Goal: Task Accomplishment & Management: Complete application form

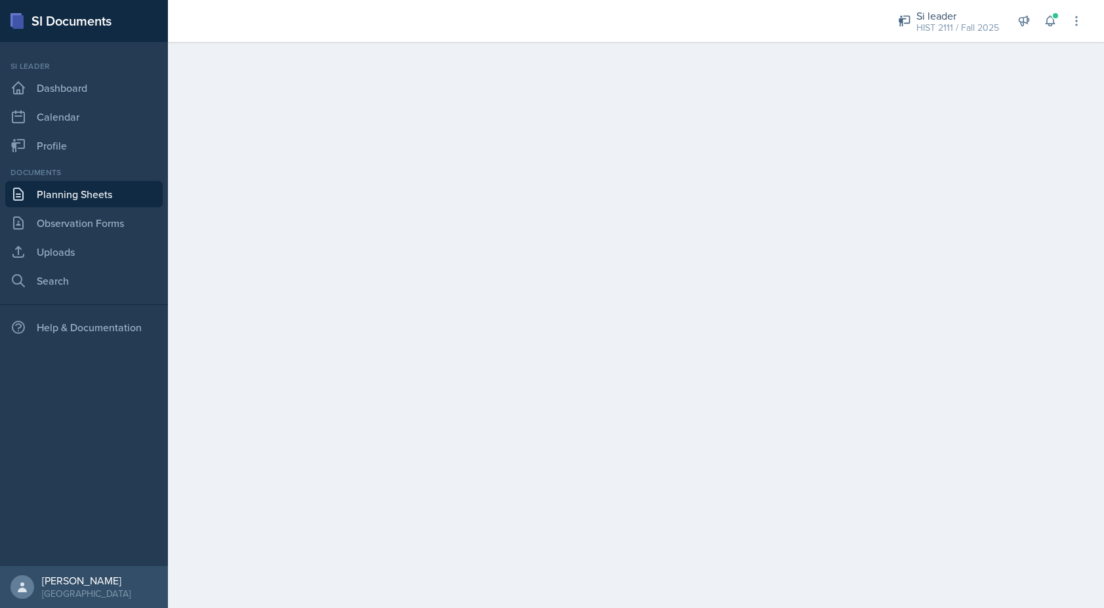
click at [123, 186] on link "Planning Sheets" at bounding box center [83, 194] width 157 height 26
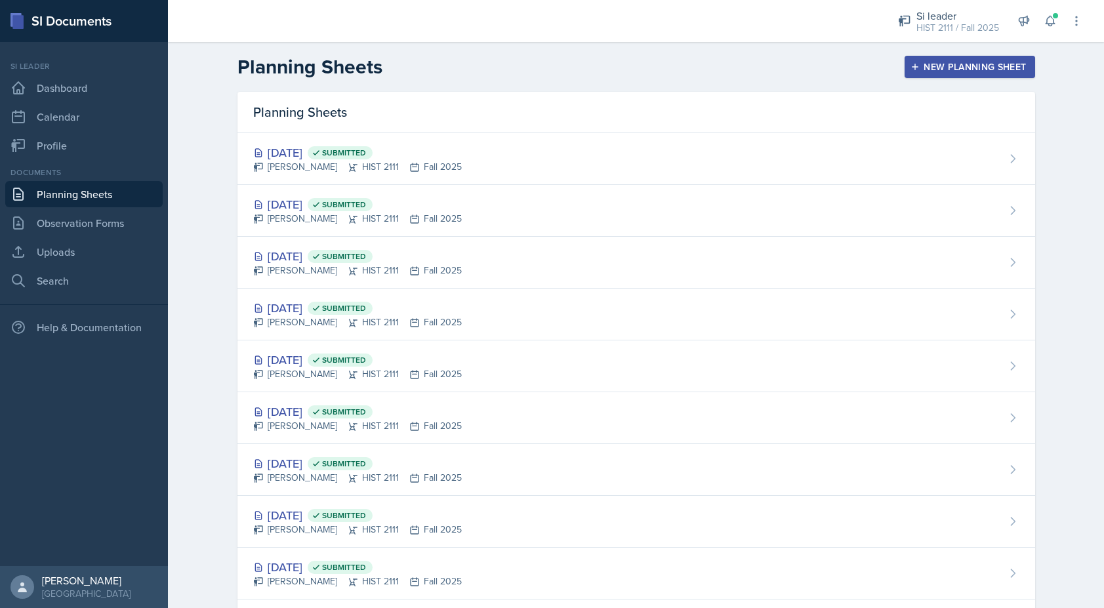
click at [937, 62] on div "New Planning Sheet" at bounding box center [969, 67] width 113 height 10
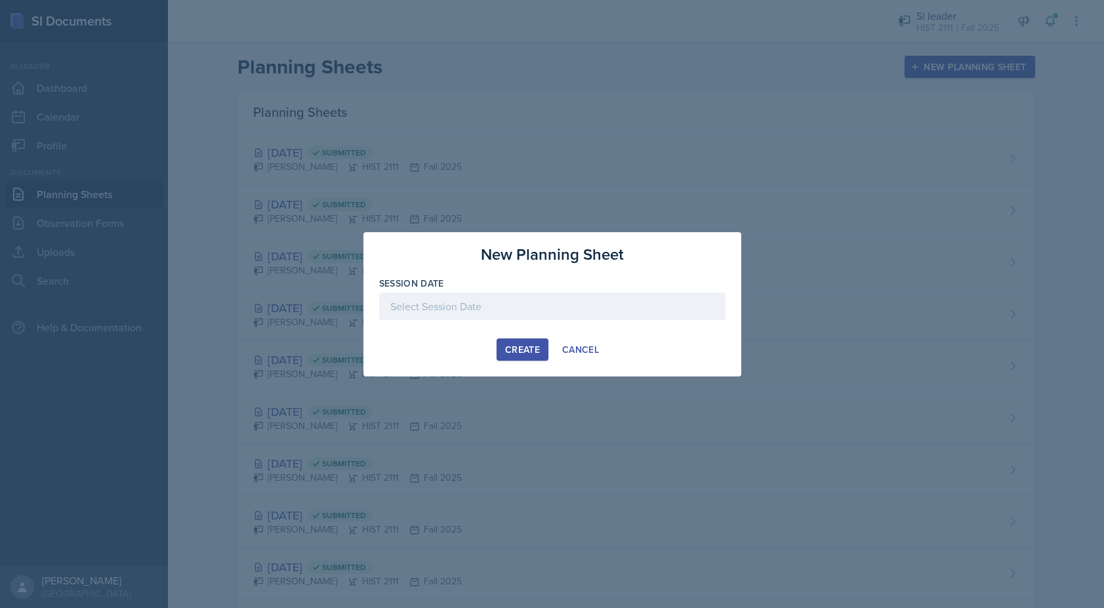
click at [471, 304] on div at bounding box center [552, 307] width 346 height 28
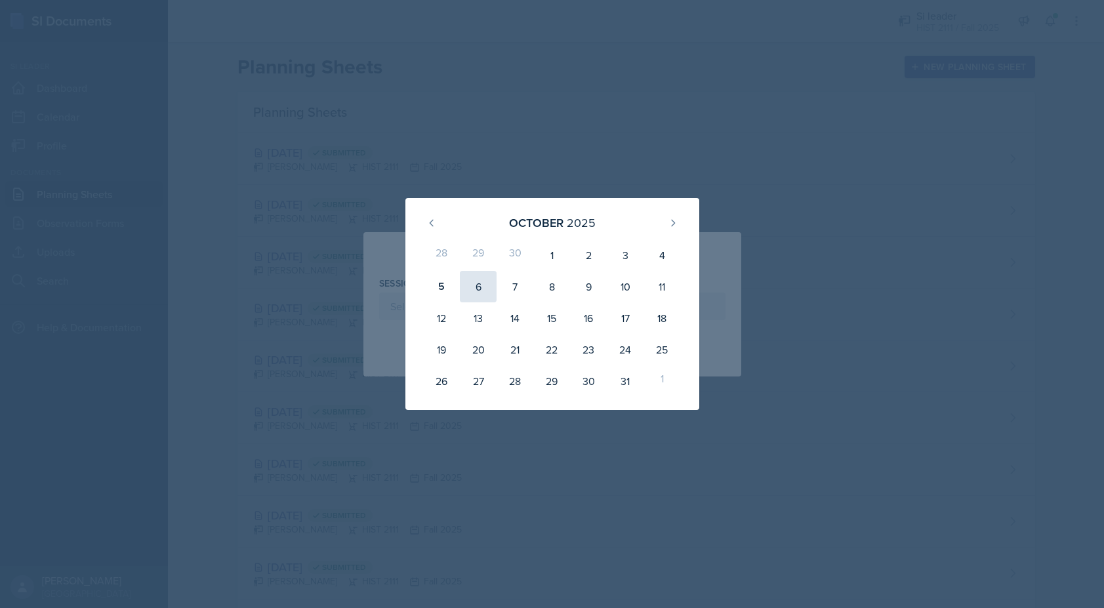
click at [471, 287] on div "6" at bounding box center [478, 286] width 37 height 31
type input "[DATE]"
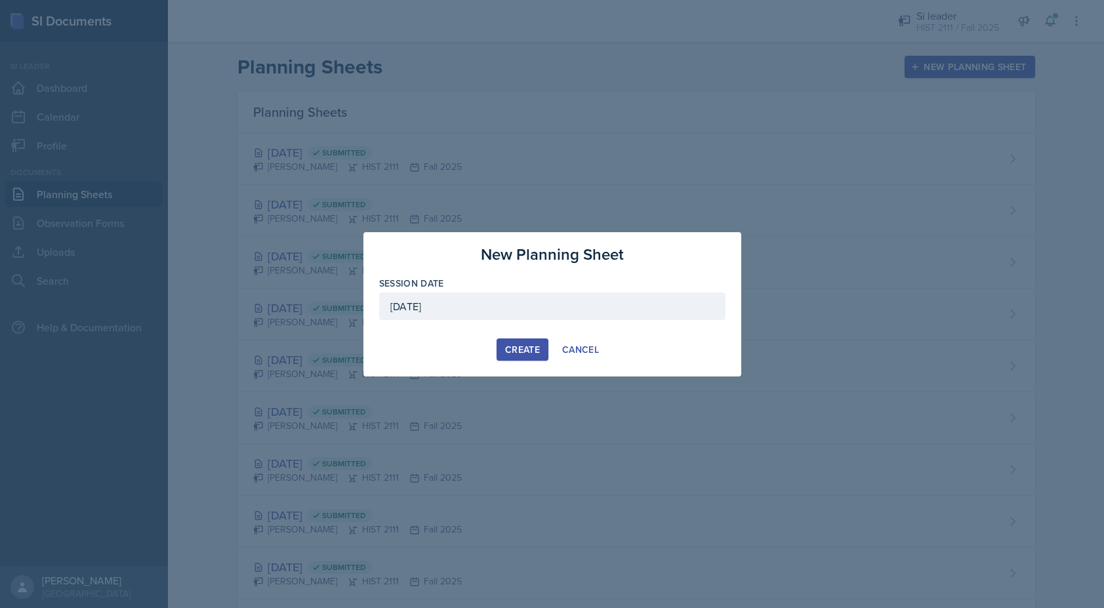
click at [531, 346] on div "Create" at bounding box center [522, 349] width 35 height 10
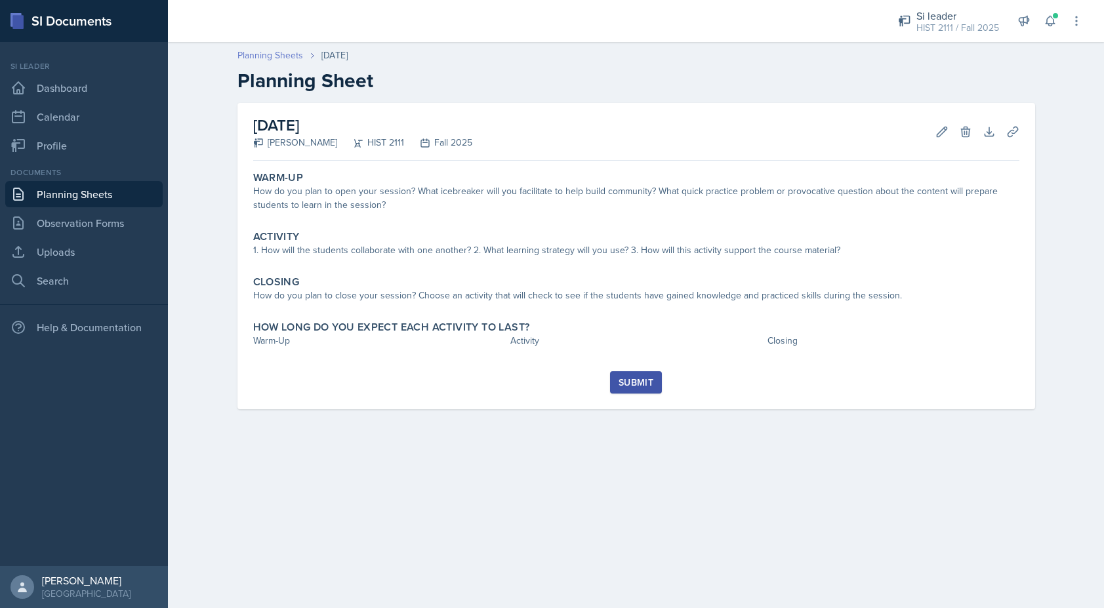
click at [262, 55] on link "Planning Sheets" at bounding box center [270, 56] width 66 height 14
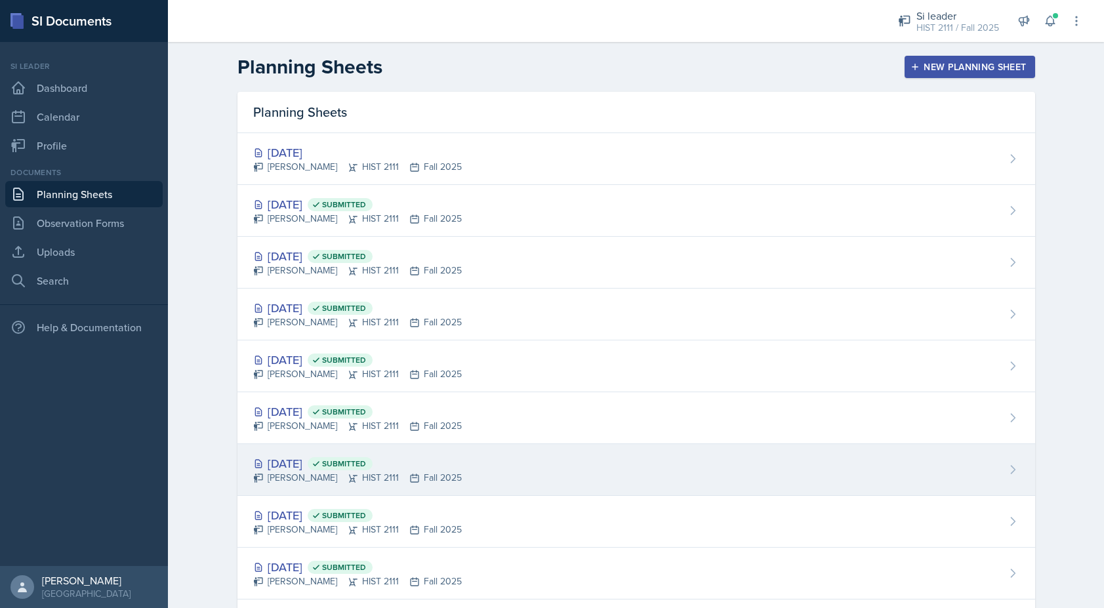
scroll to position [230, 0]
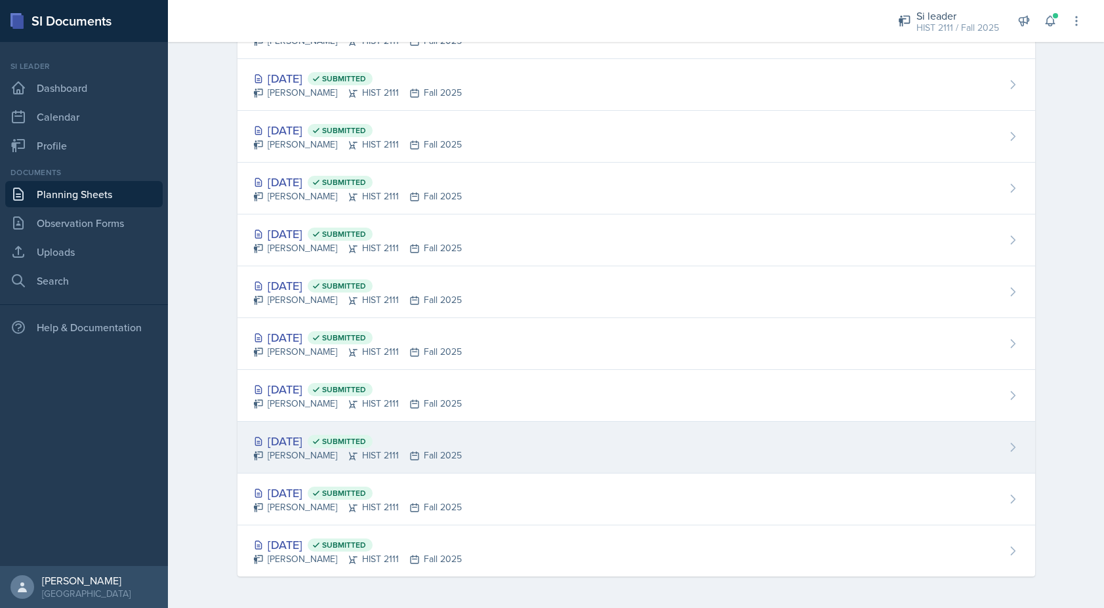
click at [298, 430] on div "[DATE] Submitted [PERSON_NAME] HIST 2111 Fall 2025" at bounding box center [635, 448] width 797 height 52
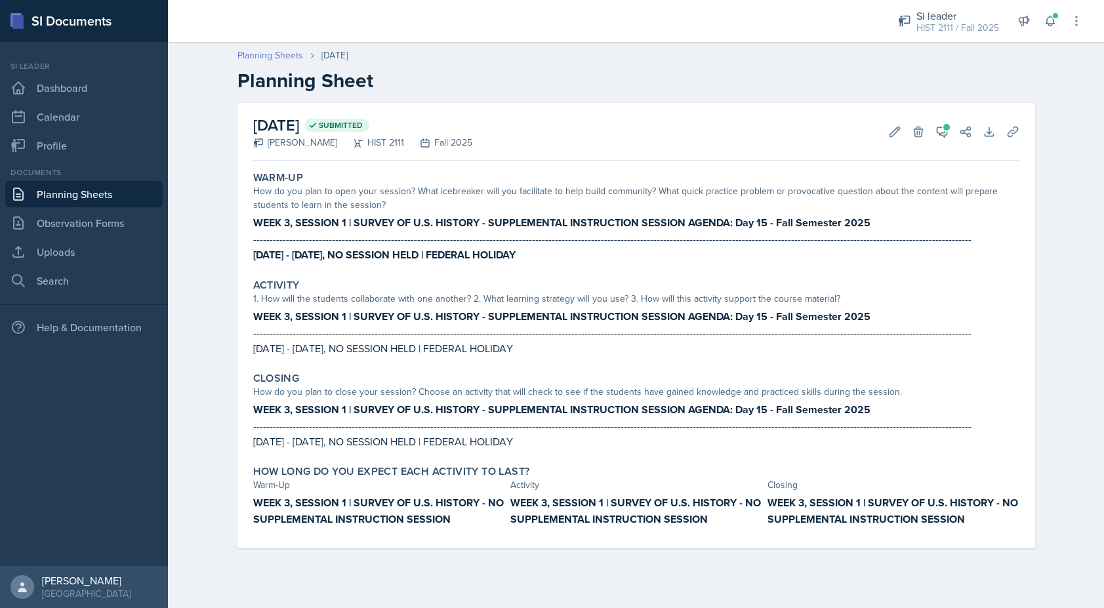
click at [250, 60] on link "Planning Sheets" at bounding box center [270, 56] width 66 height 14
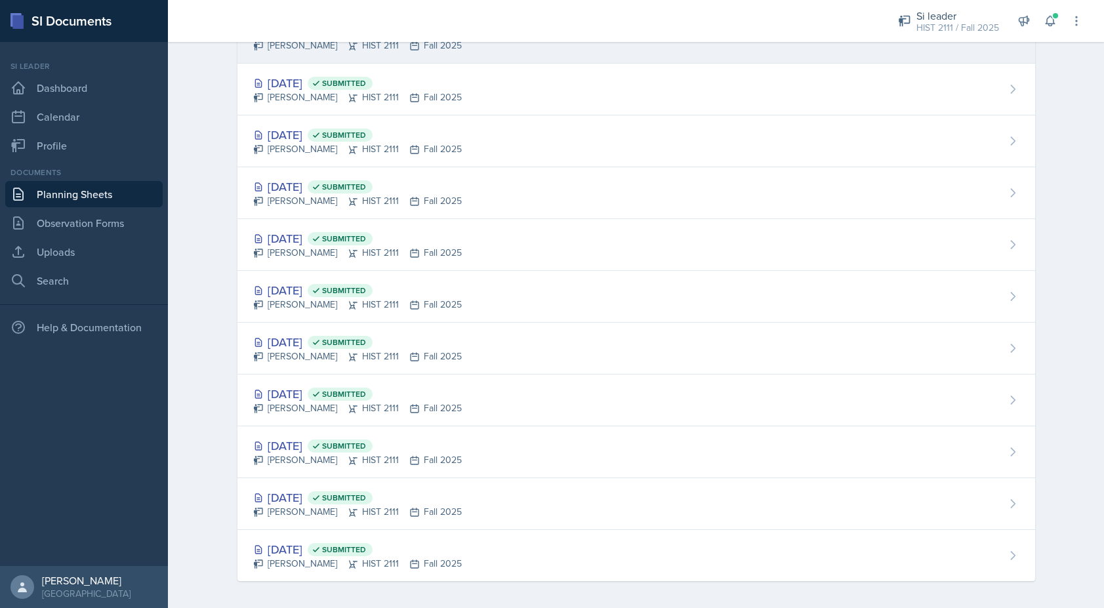
scroll to position [230, 0]
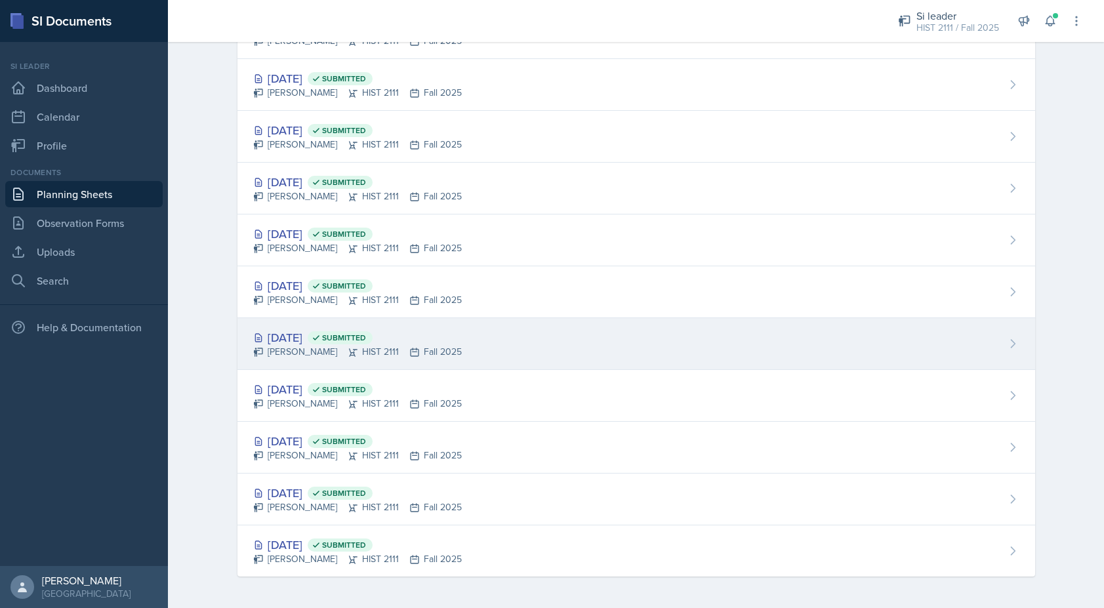
click at [280, 350] on div "[PERSON_NAME] HIST 2111 Fall 2025" at bounding box center [357, 352] width 209 height 14
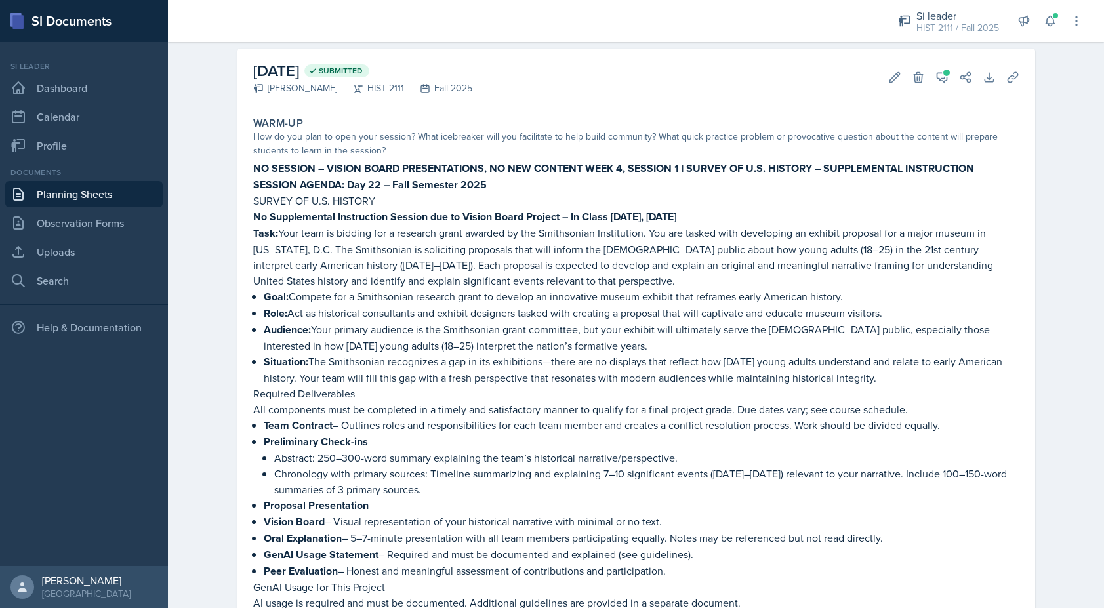
scroll to position [50, 0]
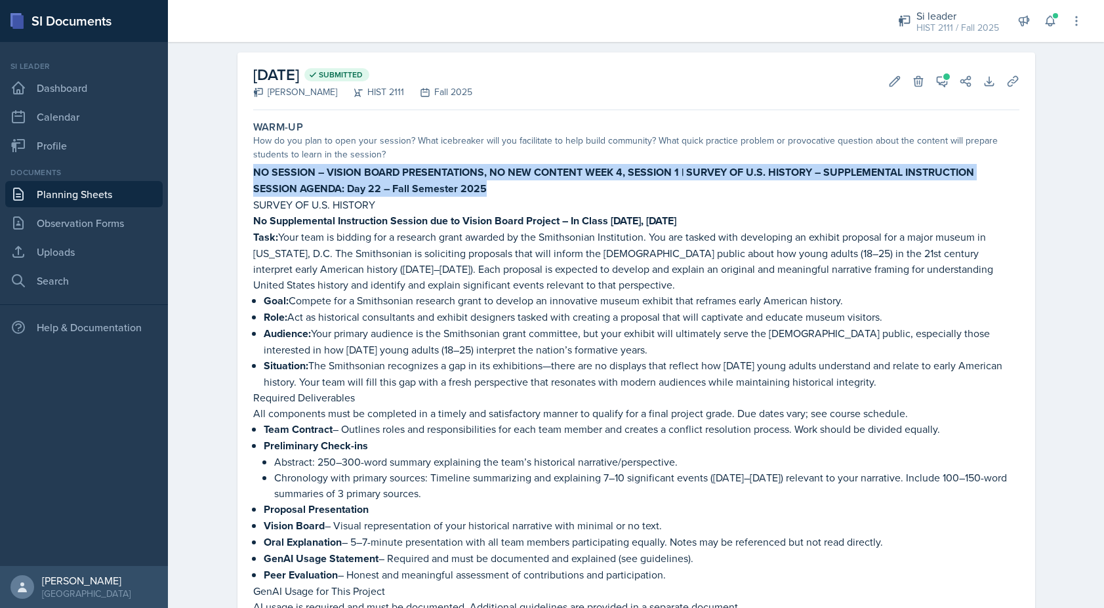
drag, startPoint x: 502, startPoint y: 186, endPoint x: 237, endPoint y: 166, distance: 266.4
copy p "NO SESSION – VISION BOARD PRESENTATIONS, NO NEW CONTENT WEEK 4, SESSION 1 | SUR…"
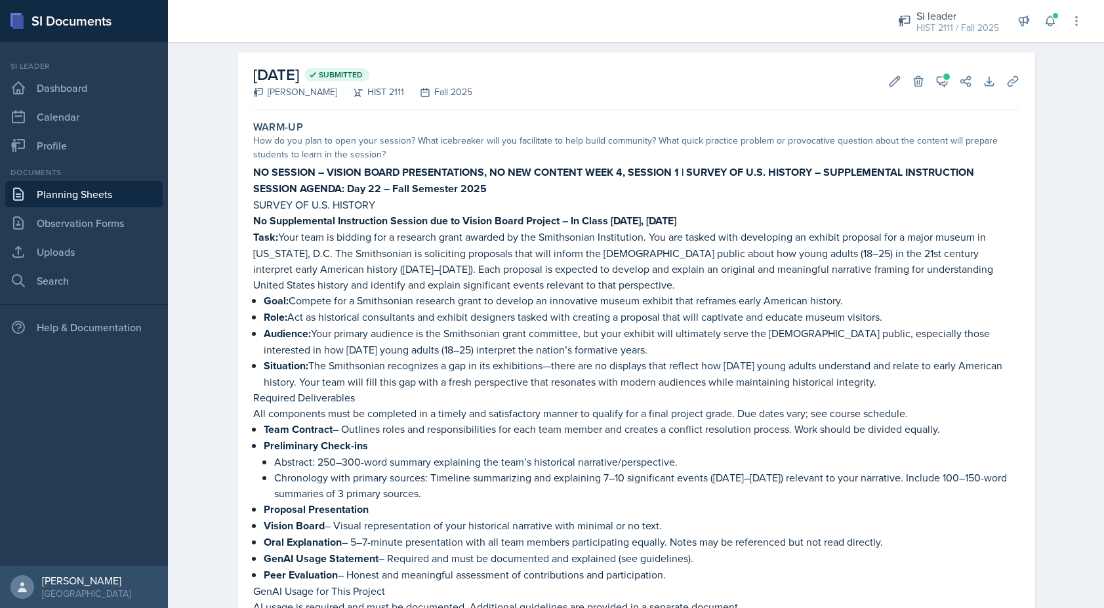
click at [631, 300] on p "Goal: Compete for a Smithsonian research grant to develop an innovative museum …" at bounding box center [642, 301] width 756 height 16
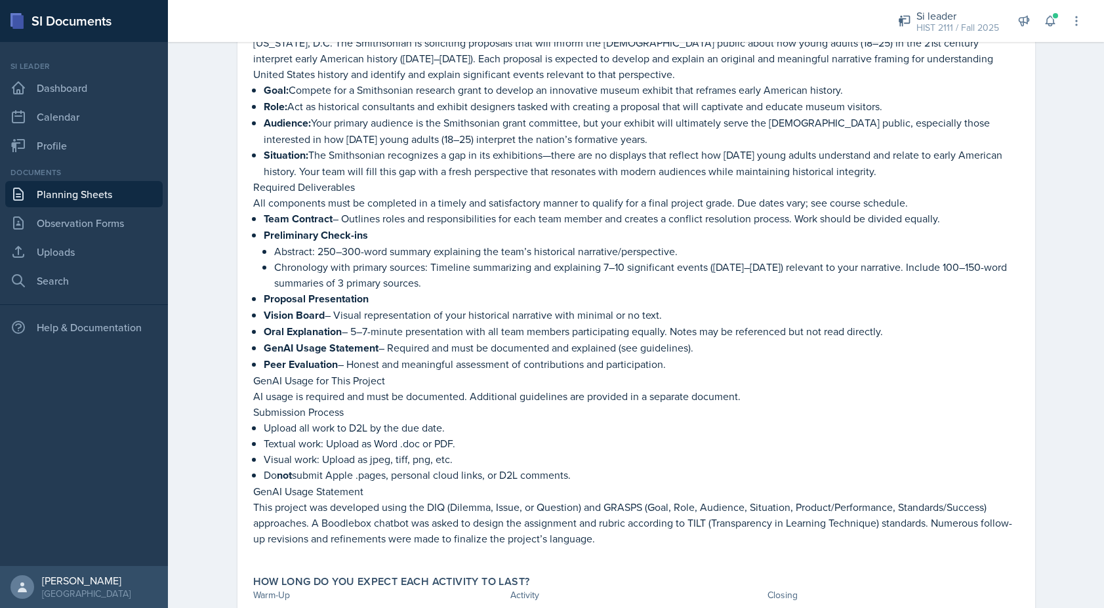
scroll to position [1645, 0]
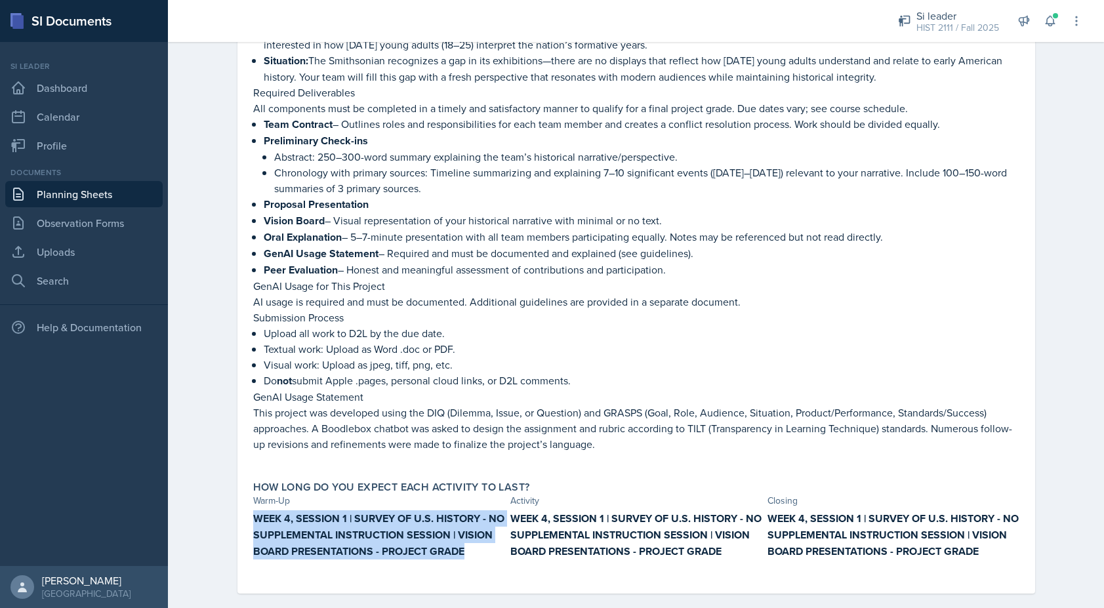
drag, startPoint x: 465, startPoint y: 536, endPoint x: 246, endPoint y: 494, distance: 223.0
copy strong "WEEK 4, SESSION 1 | SURVEY OF U.S. HISTORY - NO SUPPLEMENTAL INSTRUCTION SESSIO…"
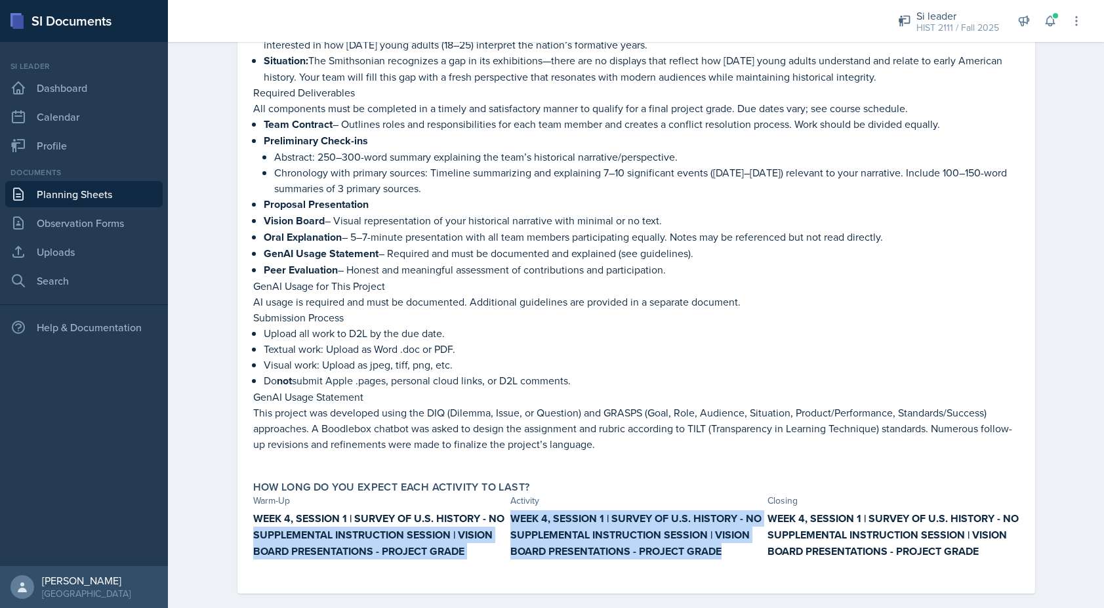
drag, startPoint x: 722, startPoint y: 536, endPoint x: 505, endPoint y: 493, distance: 221.4
click at [502, 510] on div "WEEK 4, SESSION 1 | SURVEY OF U.S. HISTORY - NO SUPPLEMENTAL INSTRUCTION SESSIO…" at bounding box center [636, 541] width 766 height 62
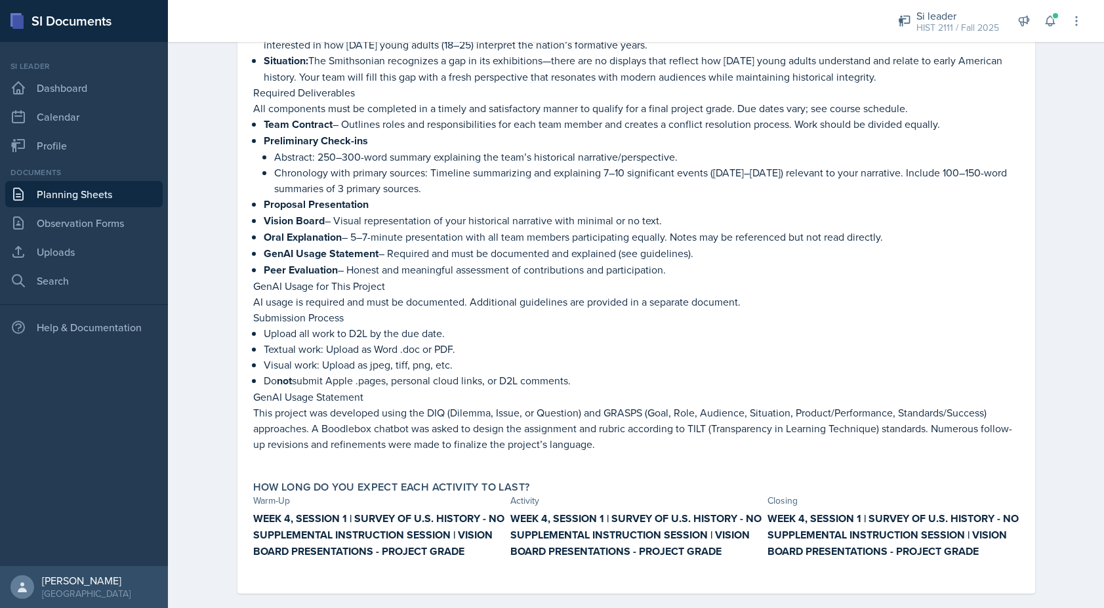
click at [505, 493] on div "How long do you expect each activity to last? Warm-Up Activity Closing WEEK 4, …" at bounding box center [636, 526] width 777 height 102
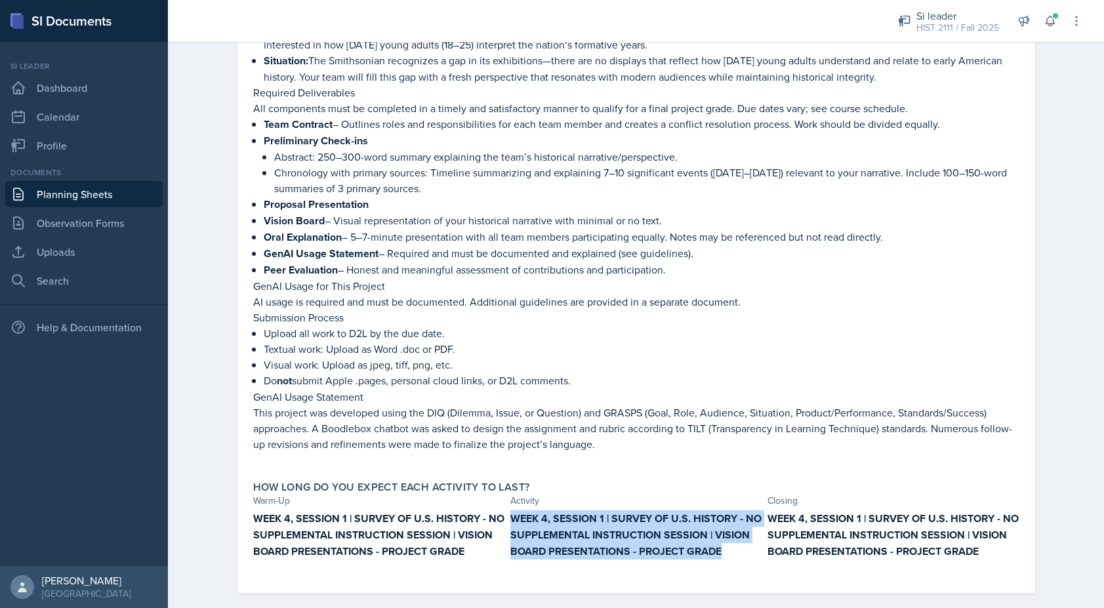
drag, startPoint x: 512, startPoint y: 502, endPoint x: 738, endPoint y: 551, distance: 231.4
click at [738, 551] on div "WEEK 4, SESSION 1 | SURVEY OF U.S. HISTORY - NO SUPPLEMENTAL INSTRUCTION SESSIO…" at bounding box center [636, 541] width 252 height 62
copy strong "WEEK 4, SESSION 1 | SURVEY OF U.S. HISTORY - NO SUPPLEMENTAL INSTRUCTION SESSIO…"
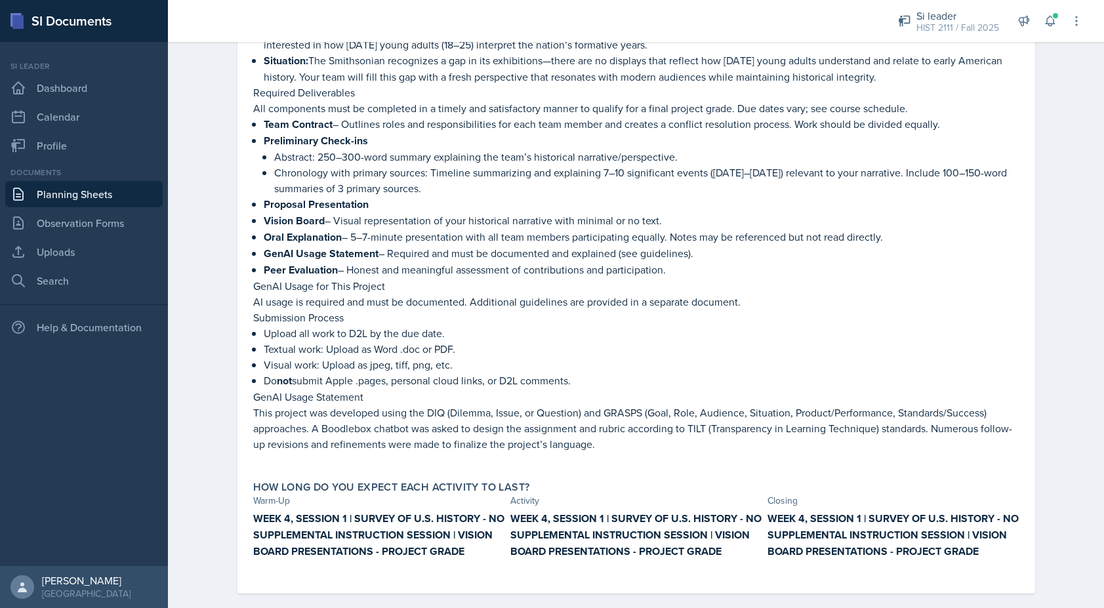
click at [842, 511] on strong "WEEK 4, SESSION 1 | SURVEY OF U.S. HISTORY - NO SUPPLEMENTAL INSTRUCTION SESSIO…" at bounding box center [892, 535] width 251 height 48
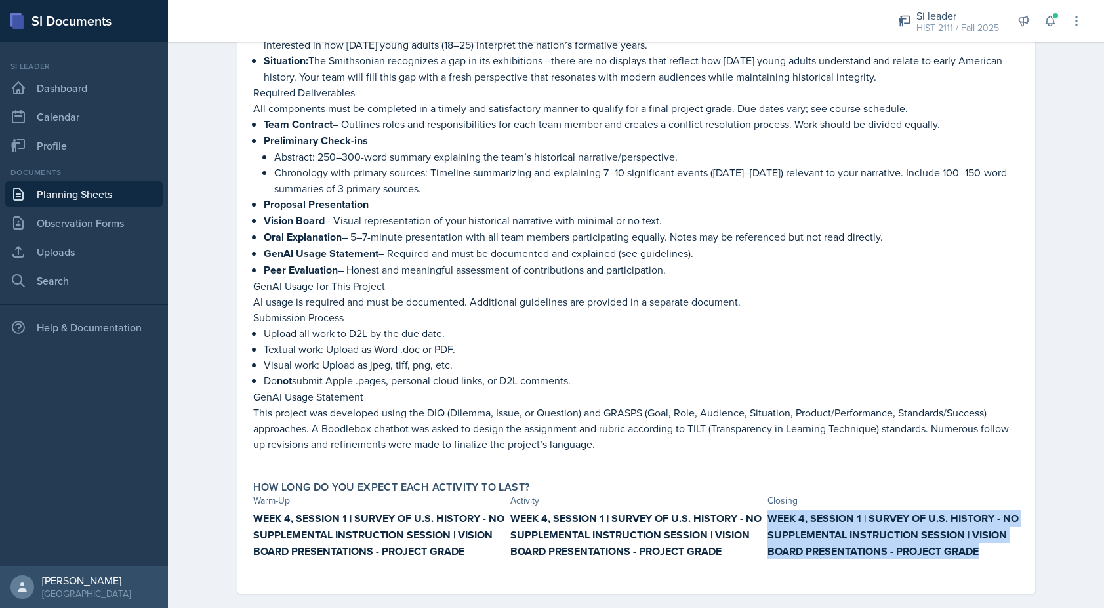
drag, startPoint x: 987, startPoint y: 529, endPoint x: 764, endPoint y: 494, distance: 225.7
click at [764, 510] on div "WEEK 4, SESSION 1 | SURVEY OF U.S. HISTORY - NO SUPPLEMENTAL INSTRUCTION SESSIO…" at bounding box center [636, 541] width 766 height 62
copy strong "WEEK 4, SESSION 1 | SURVEY OF U.S. HISTORY - NO SUPPLEMENTAL INSTRUCTION SESSIO…"
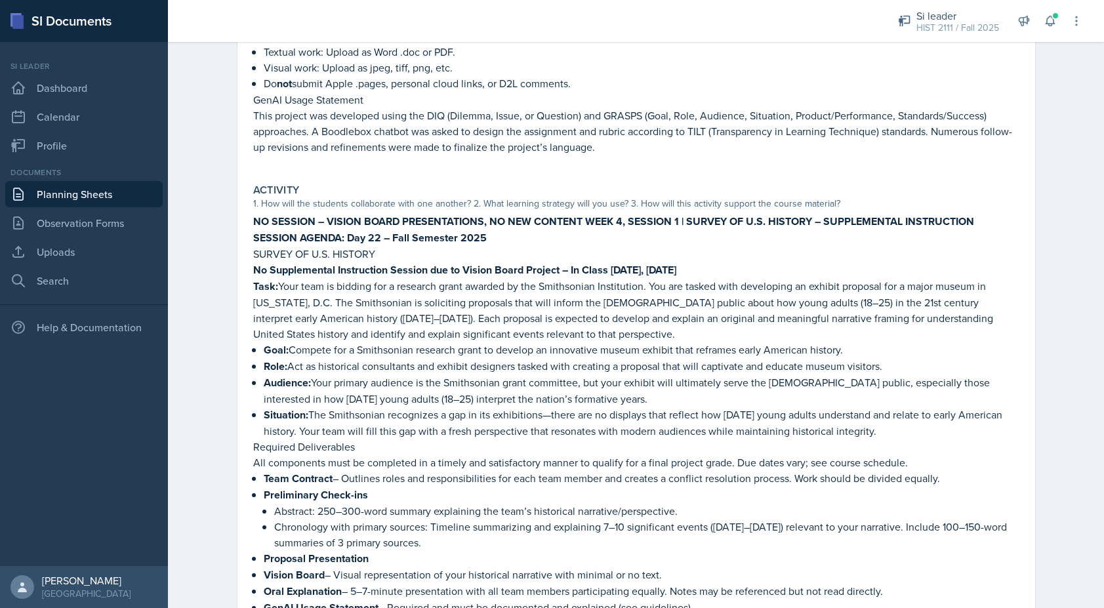
scroll to position [578, 0]
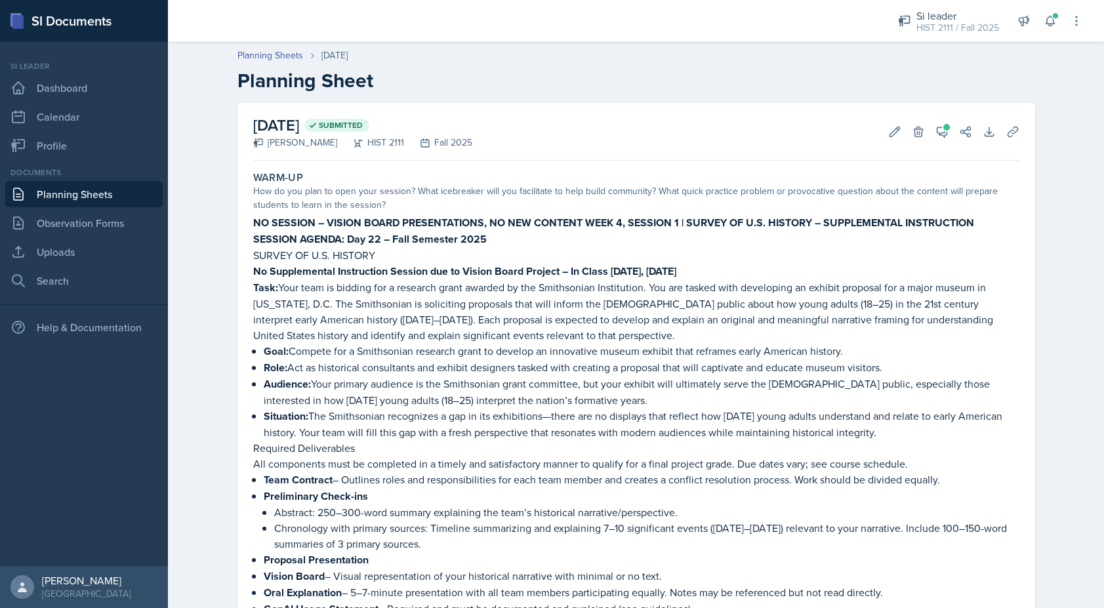
click at [50, 197] on link "Planning Sheets" at bounding box center [83, 194] width 157 height 26
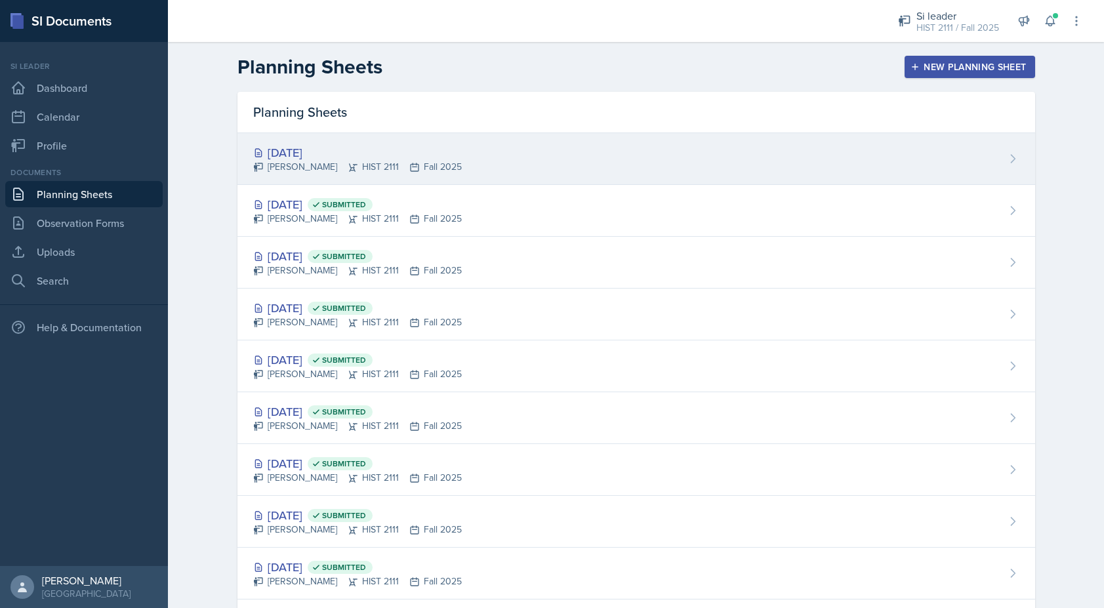
click at [373, 155] on div "[DATE]" at bounding box center [357, 153] width 209 height 18
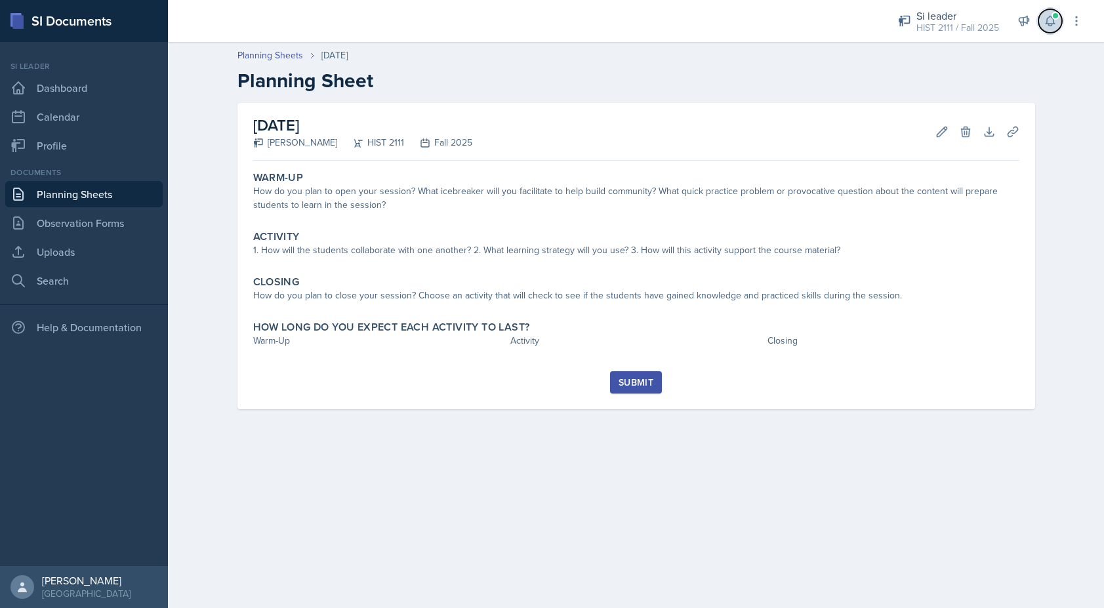
click at [1047, 19] on icon at bounding box center [1049, 21] width 9 height 10
click at [0, 0] on section "Notifications Oct 2nd, 2025 4:45 AM Mia Burford commented on your planning shee…" at bounding box center [0, 0] width 0 height 0
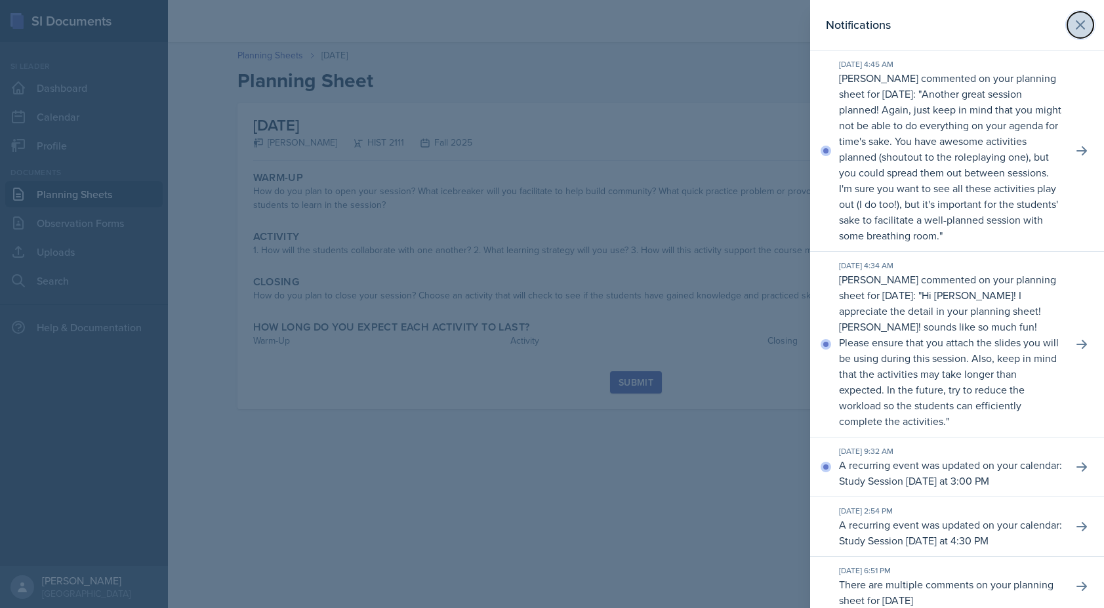
click at [1074, 24] on icon at bounding box center [1080, 25] width 16 height 16
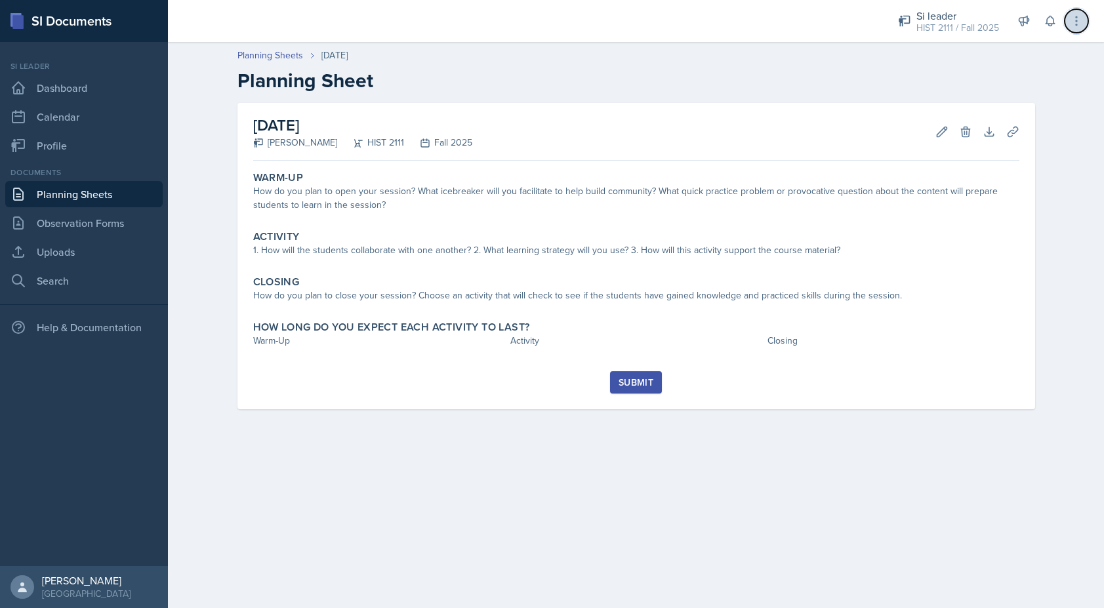
click at [1072, 23] on icon at bounding box center [1076, 20] width 13 height 13
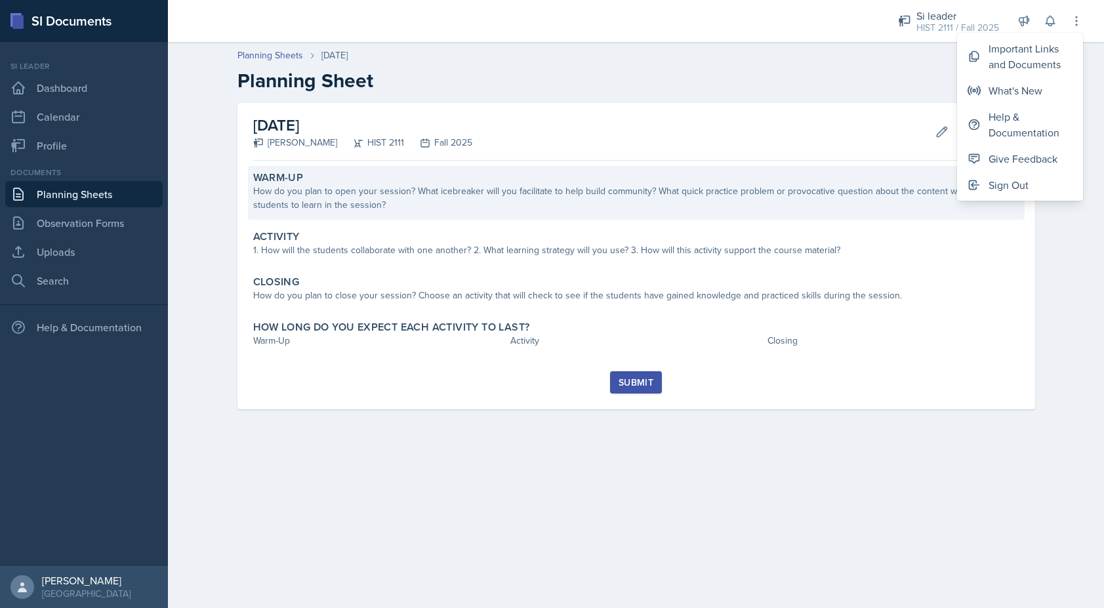
click at [757, 181] on div "Warm-Up" at bounding box center [636, 177] width 766 height 13
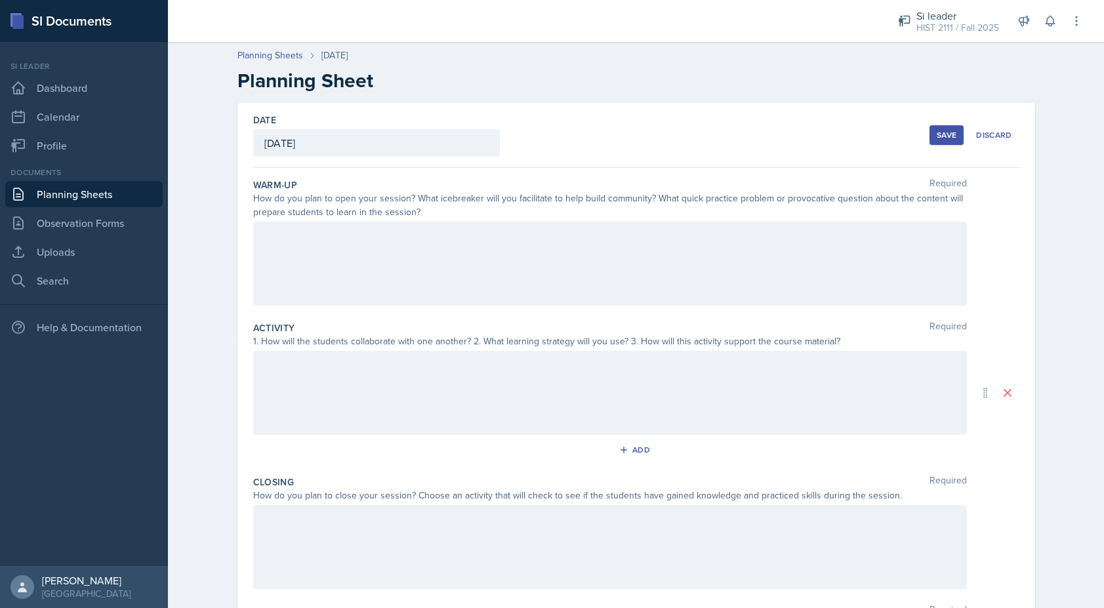
click at [637, 252] on div at bounding box center [610, 264] width 714 height 84
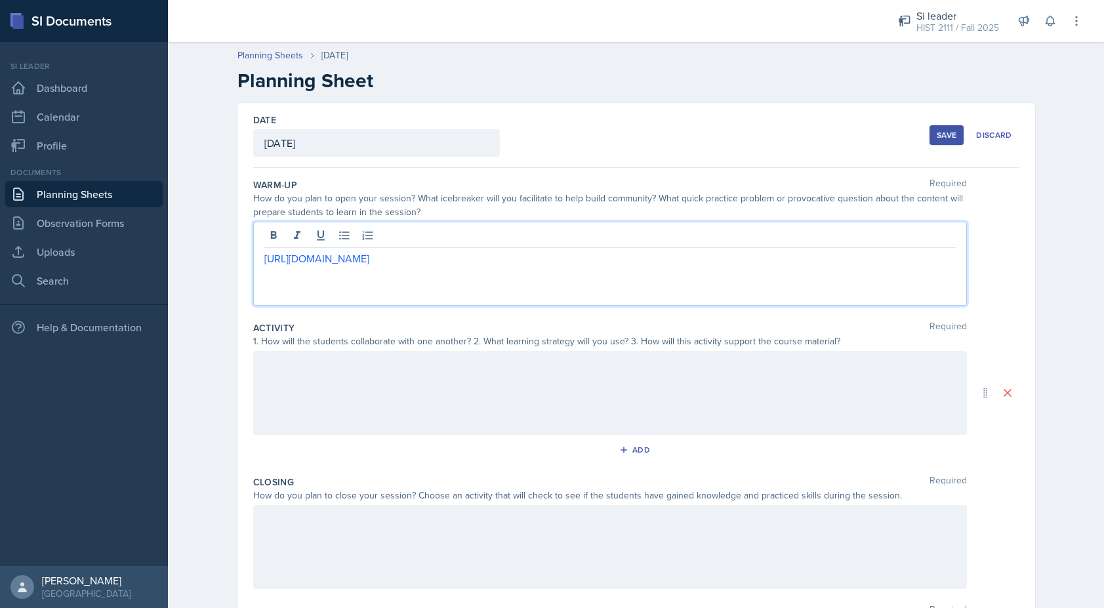
drag, startPoint x: 679, startPoint y: 261, endPoint x: 229, endPoint y: 265, distance: 449.9
click at [229, 265] on div "Date October 6th, 2025 October 2025 28 29 30 1 2 3 4 5 6 7 8 9 10 11 12 13 14 1…" at bounding box center [635, 408] width 839 height 611
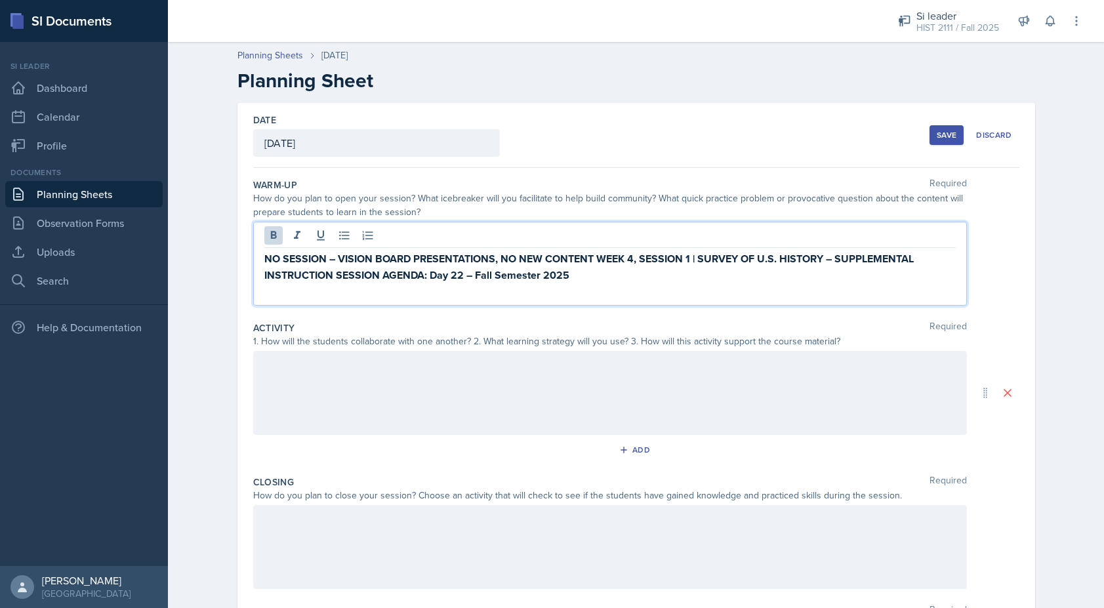
scroll to position [106, 0]
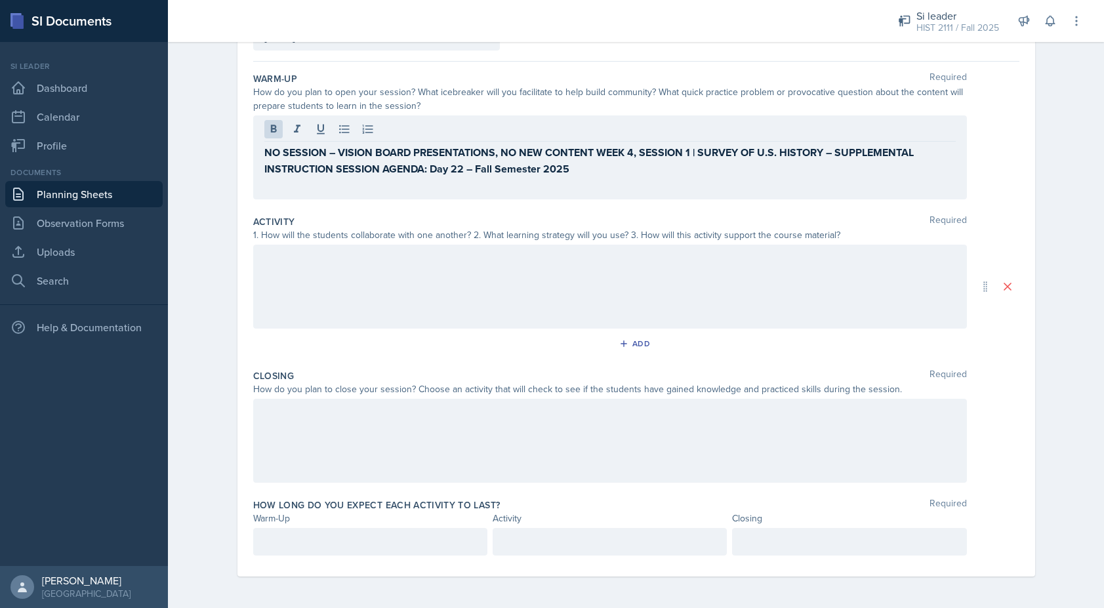
click at [391, 531] on div at bounding box center [370, 542] width 234 height 28
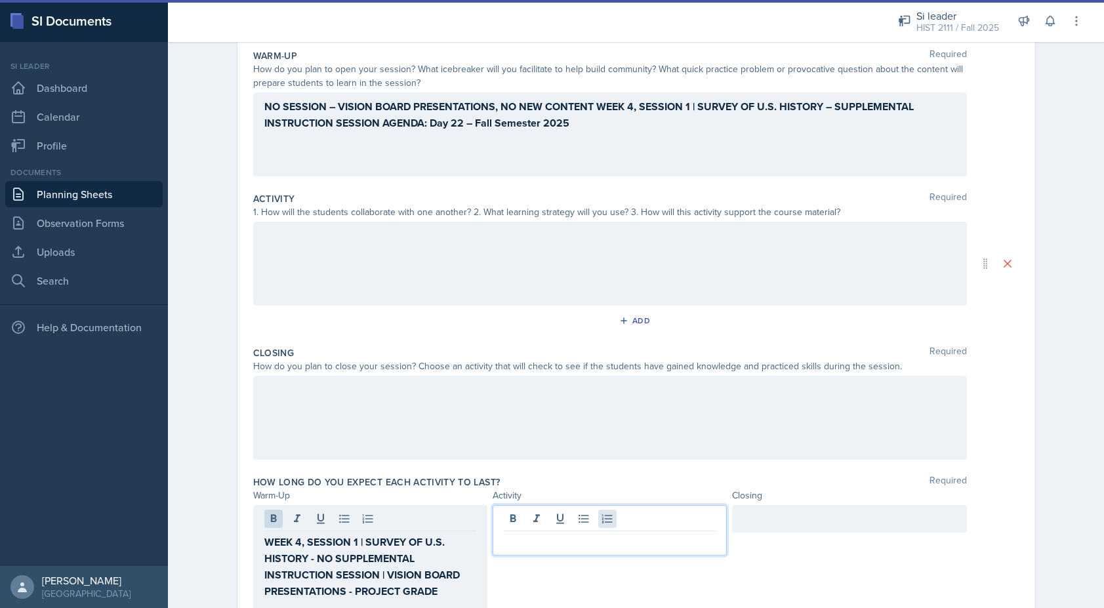
click at [603, 523] on div at bounding box center [610, 530] width 234 height 50
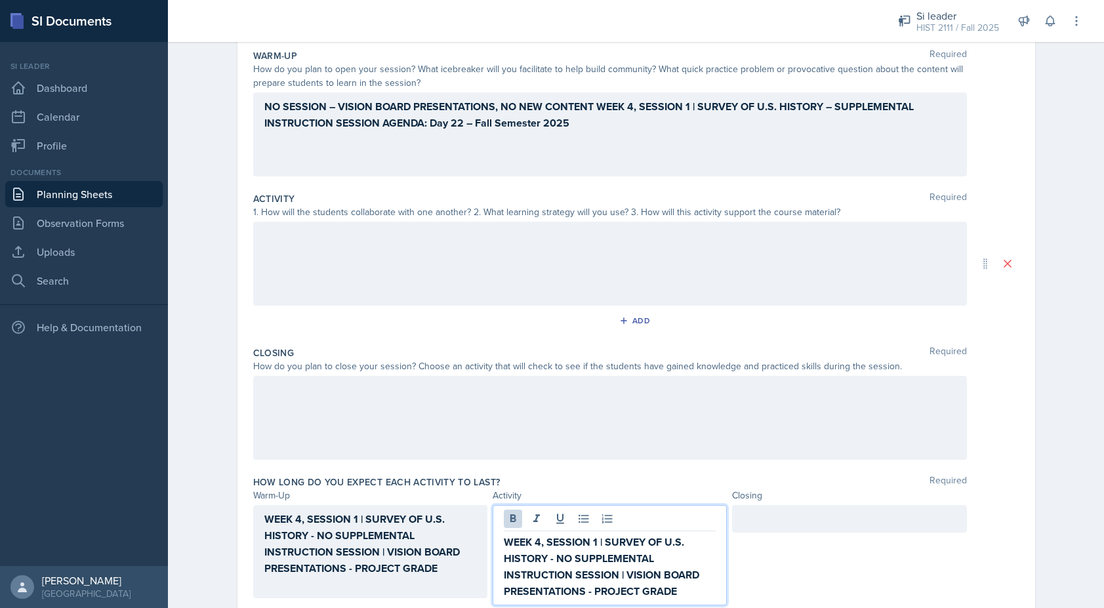
click at [774, 528] on div at bounding box center [849, 519] width 234 height 28
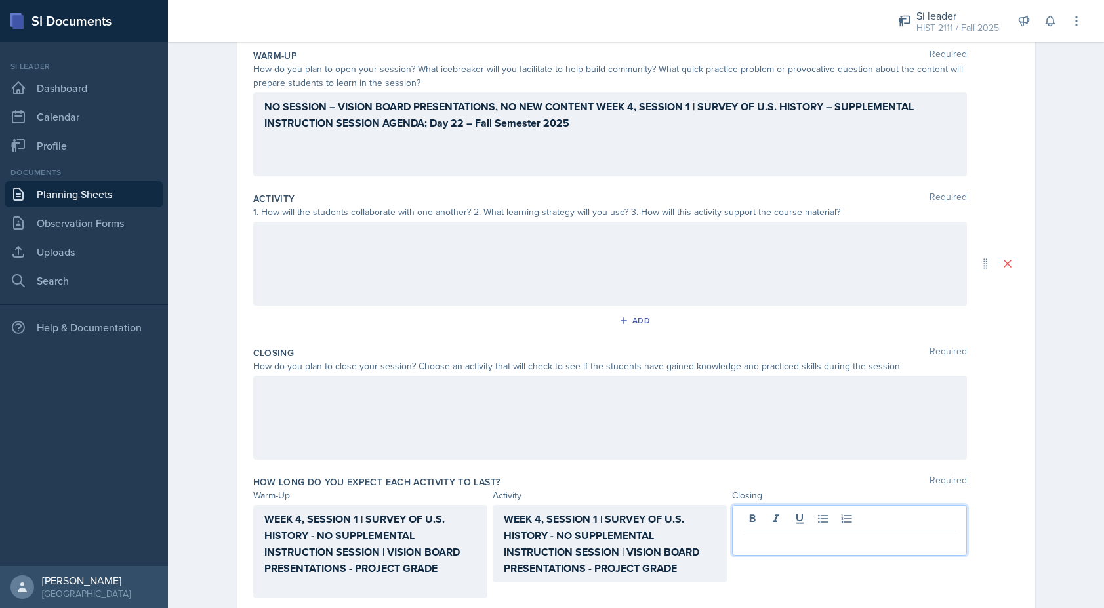
scroll to position [152, 0]
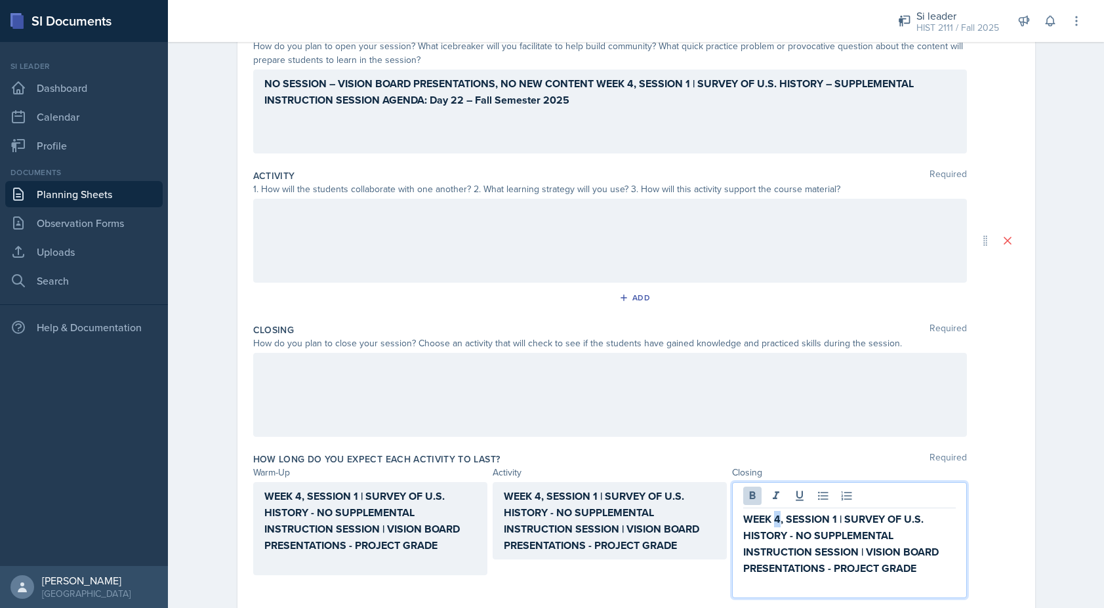
click at [777, 523] on strong "WEEK 4, SESSION 1 | SURVEY OF U.S. HISTORY - NO SUPPLEMENTAL INSTRUCTION SESSIO…" at bounding box center [842, 544] width 198 height 64
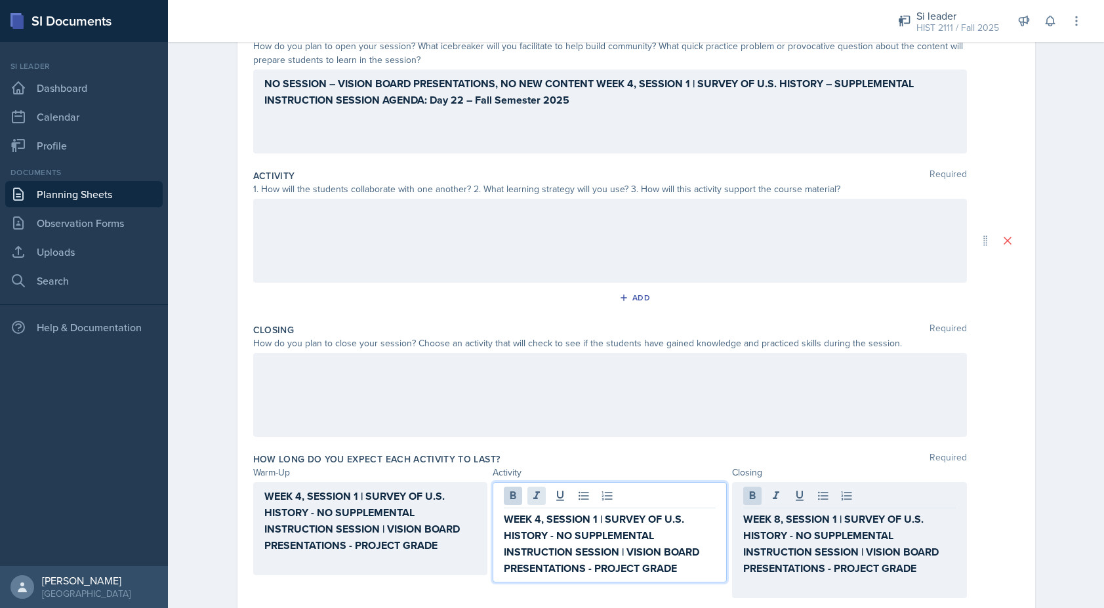
click at [536, 494] on div "WEEK 4, SESSION 1 | SURVEY OF U.S. HISTORY - NO SUPPLEMENTAL INSTRUCTION SESSIO…" at bounding box center [610, 532] width 234 height 100
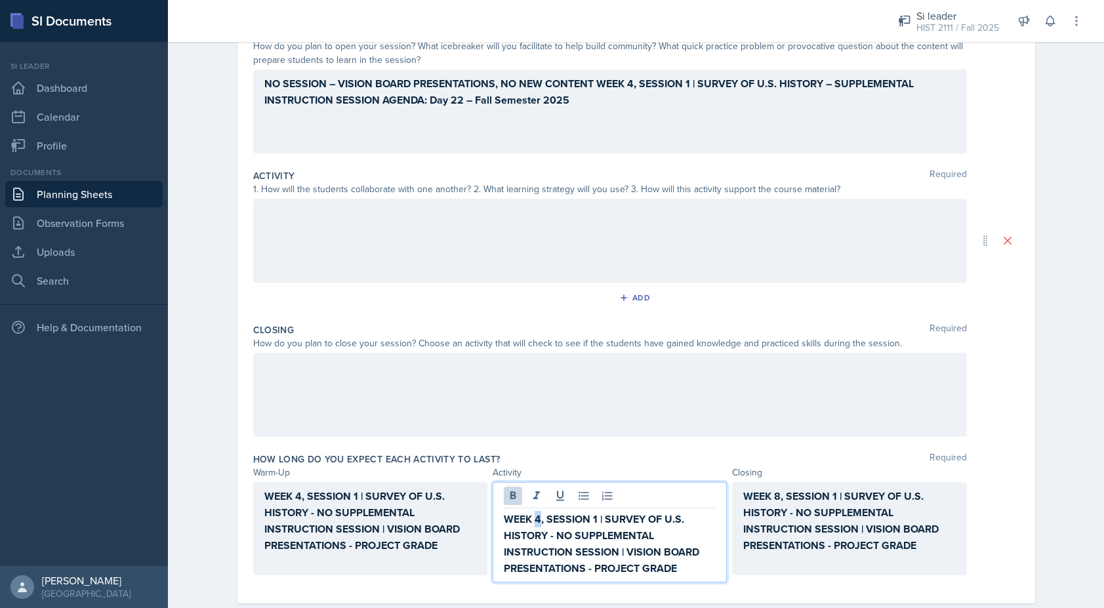
click at [534, 519] on strong "WEEK 4, SESSION 1 | SURVEY OF U.S. HISTORY - NO SUPPLEMENTAL INSTRUCTION SESSIO…" at bounding box center [603, 544] width 198 height 64
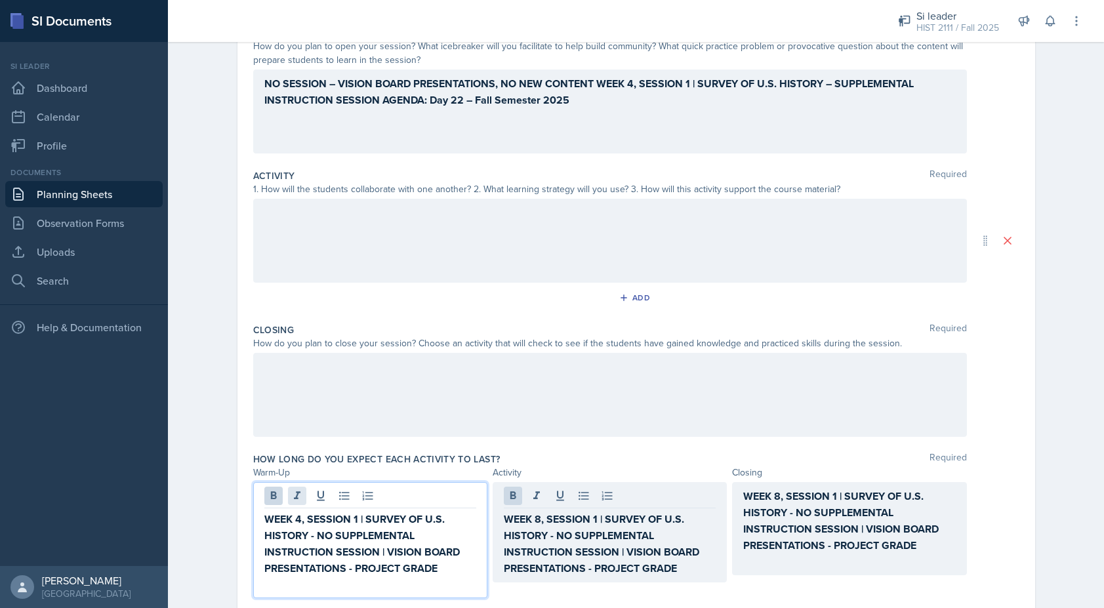
drag, startPoint x: 300, startPoint y: 497, endPoint x: 293, endPoint y: 497, distance: 7.2
click at [293, 497] on div "WEEK 4, SESSION 1 | SURVEY OF U.S. HISTORY - NO SUPPLEMENTAL INSTRUCTION SESSIO…" at bounding box center [370, 540] width 234 height 116
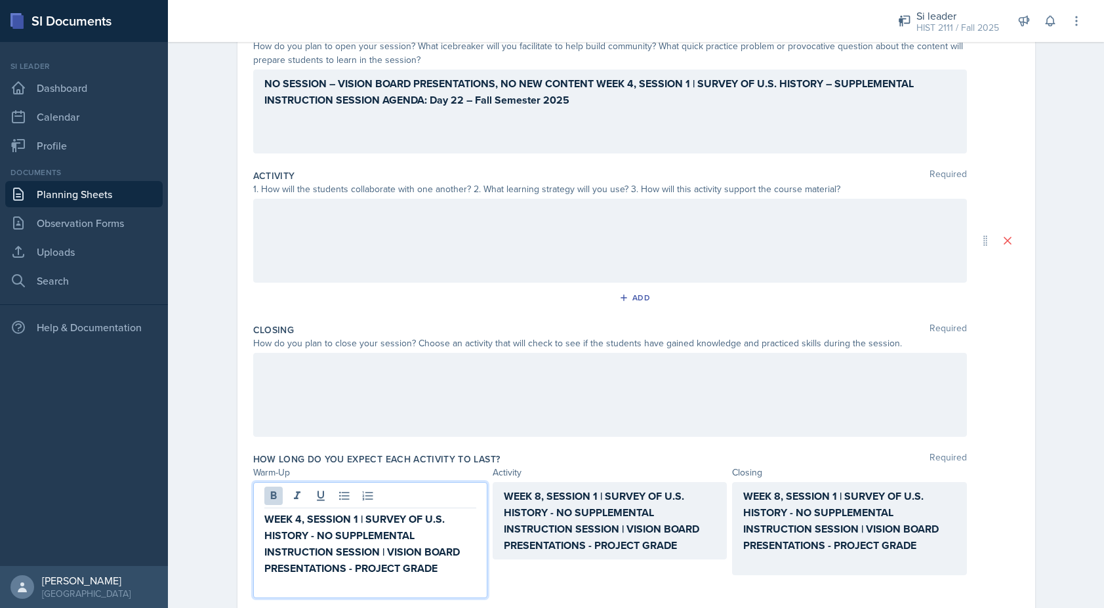
click at [300, 525] on strong "WEEK 4, SESSION 1 | SURVEY OF U.S. HISTORY - NO SUPPLEMENTAL INSTRUCTION SESSIO…" at bounding box center [363, 544] width 198 height 64
click at [294, 525] on strong "WEEK 4, SESSION 1 | SURVEY OF U.S. HISTORY - NO SUPPLEMENTAL INSTRUCTION SESSIO…" at bounding box center [363, 544] width 198 height 64
click at [612, 519] on strong "WEEK 8, SESSION 1 | SURVEY OF U.S. HISTORY - NO SUPPLEMENTAL INSTRUCTION SESSIO…" at bounding box center [603, 521] width 198 height 64
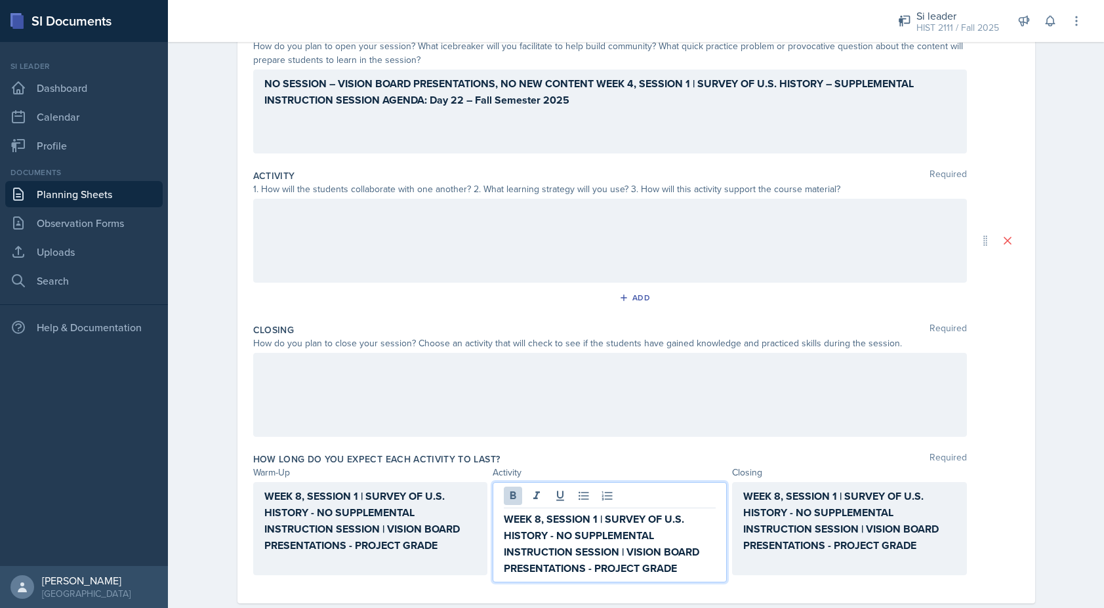
click at [759, 532] on strong "WEEK 8, SESSION 1 | SURVEY OF U.S. HISTORY - NO SUPPLEMENTAL INSTRUCTION SESSIO…" at bounding box center [842, 521] width 198 height 64
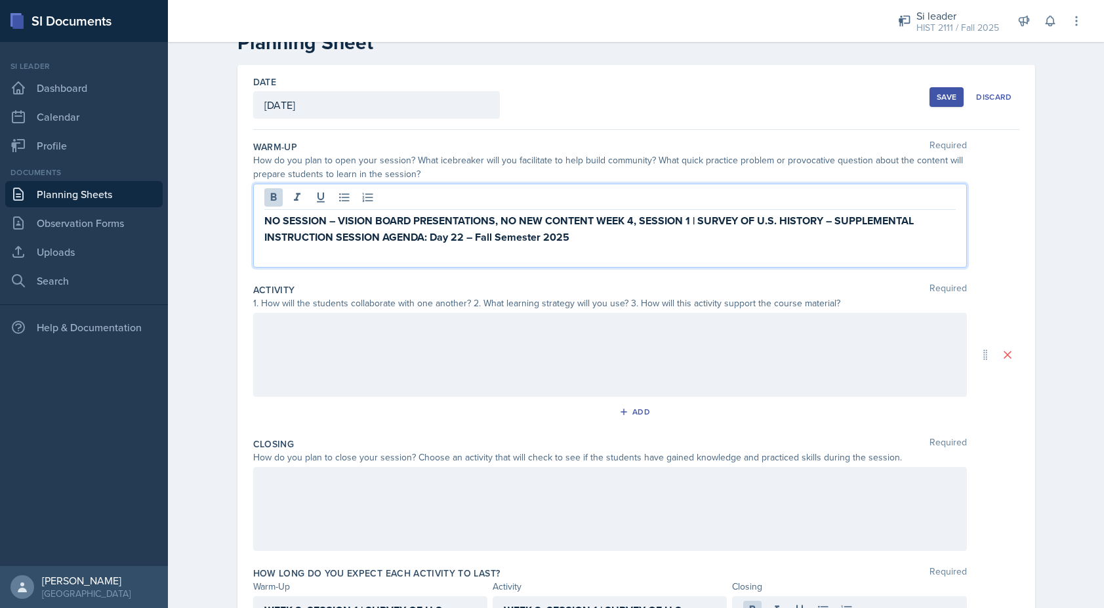
scroll to position [61, 0]
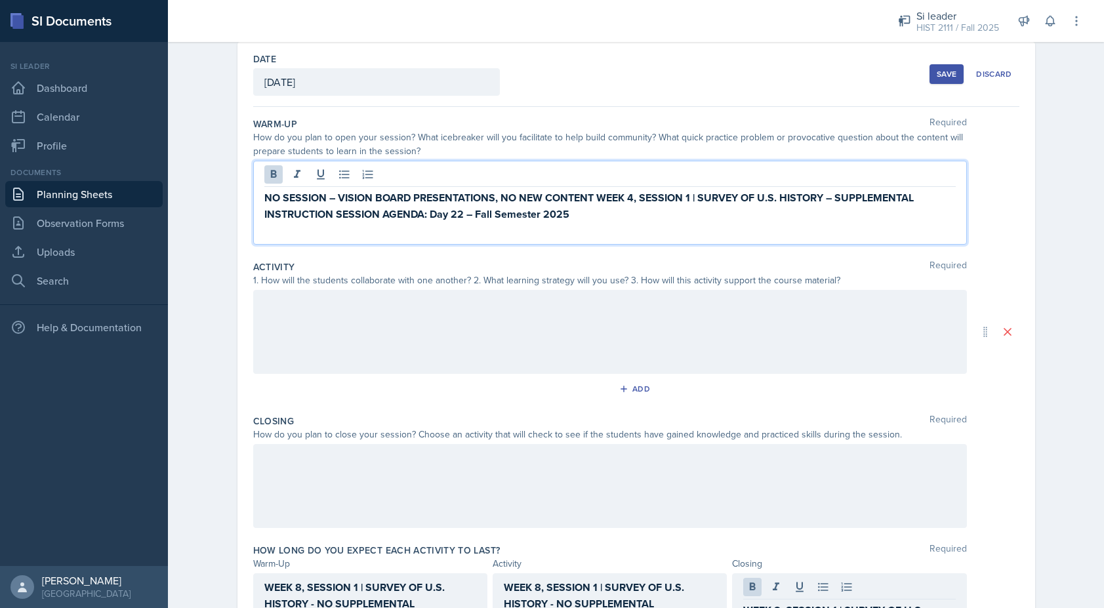
click at [586, 214] on p "NO SESSION – VISION BOARD PRESENTATIONS, NO NEW CONTENT WEEK 4, SESSION 1 | SUR…" at bounding box center [609, 206] width 691 height 33
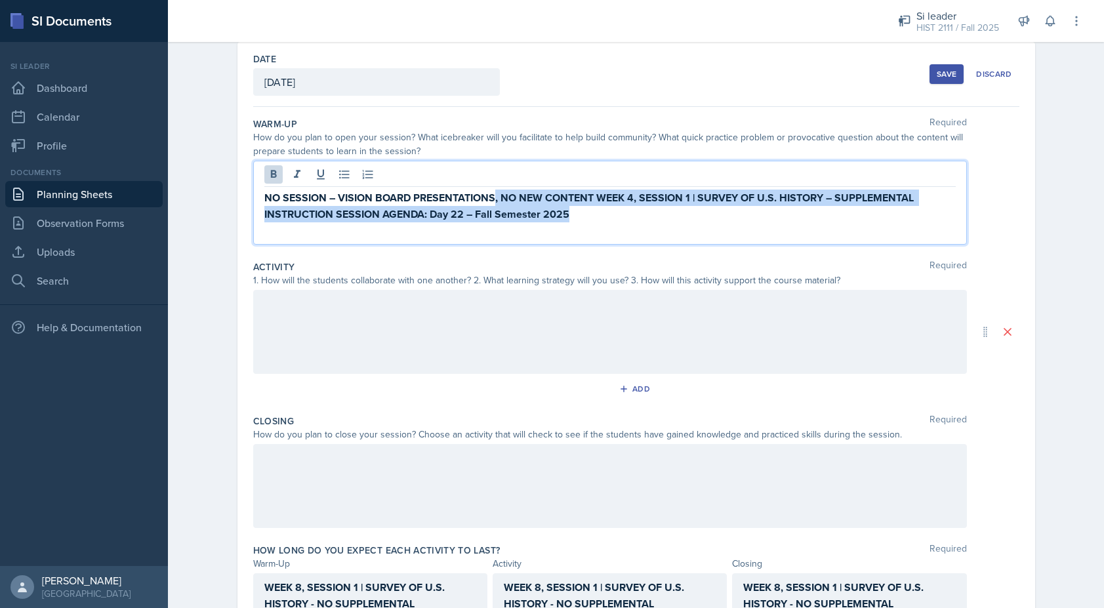
drag, startPoint x: 603, startPoint y: 216, endPoint x: 497, endPoint y: 202, distance: 106.6
click at [496, 202] on p "NO SESSION – VISION BOARD PRESENTATIONS, NO NEW CONTENT WEEK 4, SESSION 1 | SUR…" at bounding box center [609, 206] width 691 height 33
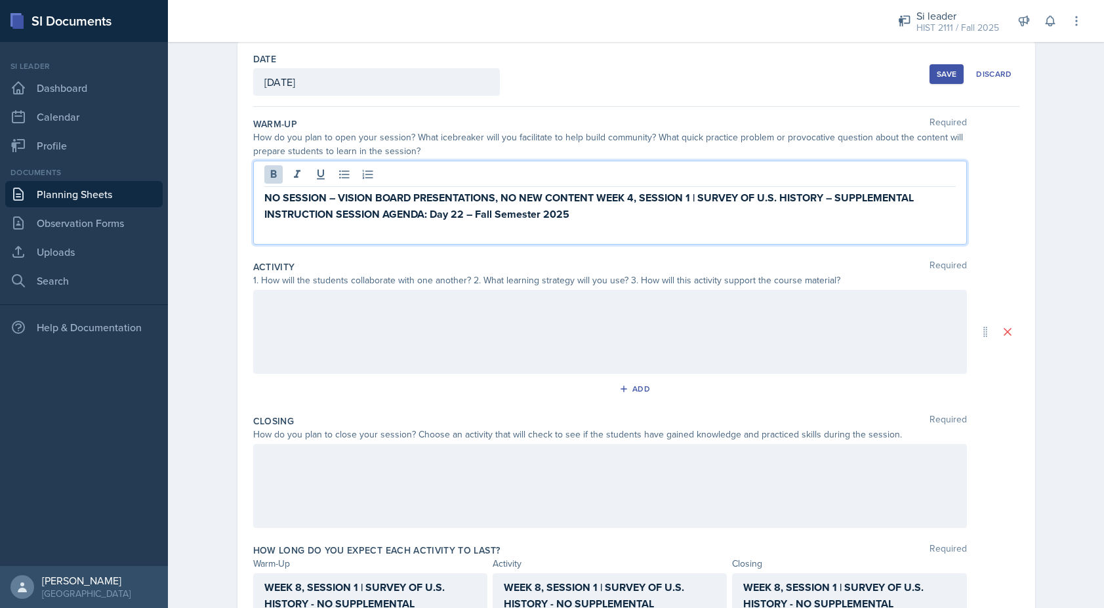
click at [585, 213] on p "NO SESSION – VISION BOARD PRESENTATIONS, NO NEW CONTENT WEEK 4, SESSION 1 | SUR…" at bounding box center [609, 206] width 691 height 33
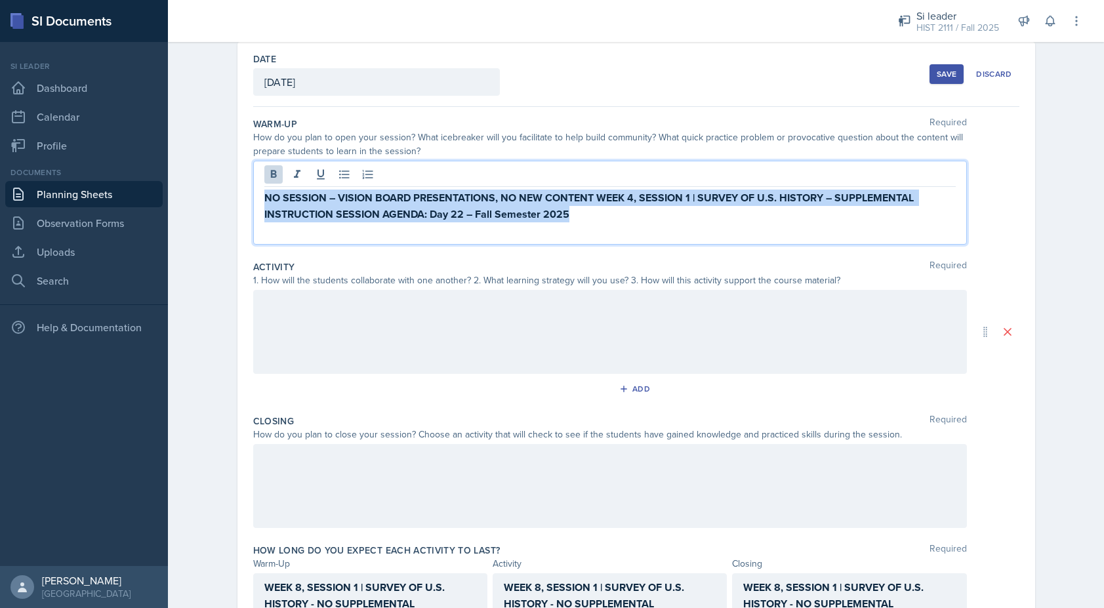
drag, startPoint x: 579, startPoint y: 214, endPoint x: 255, endPoint y: 190, distance: 324.9
click at [255, 190] on div "NO SESSION – VISION BOARD PRESENTATIONS, NO NEW CONTENT WEEK 4, SESSION 1 | SUR…" at bounding box center [610, 203] width 714 height 84
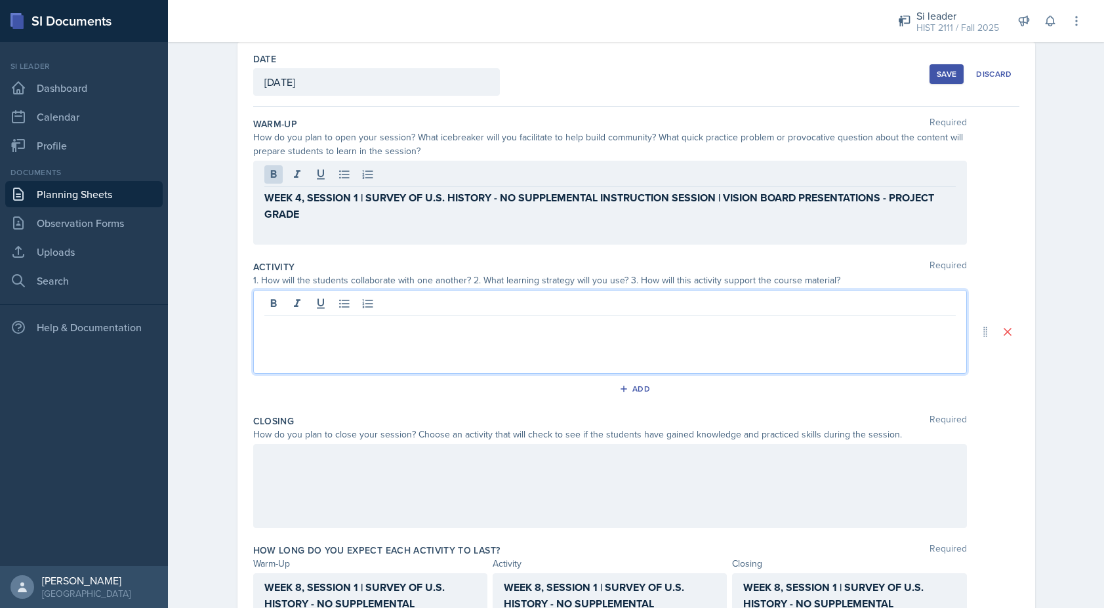
click at [312, 308] on div at bounding box center [610, 332] width 714 height 84
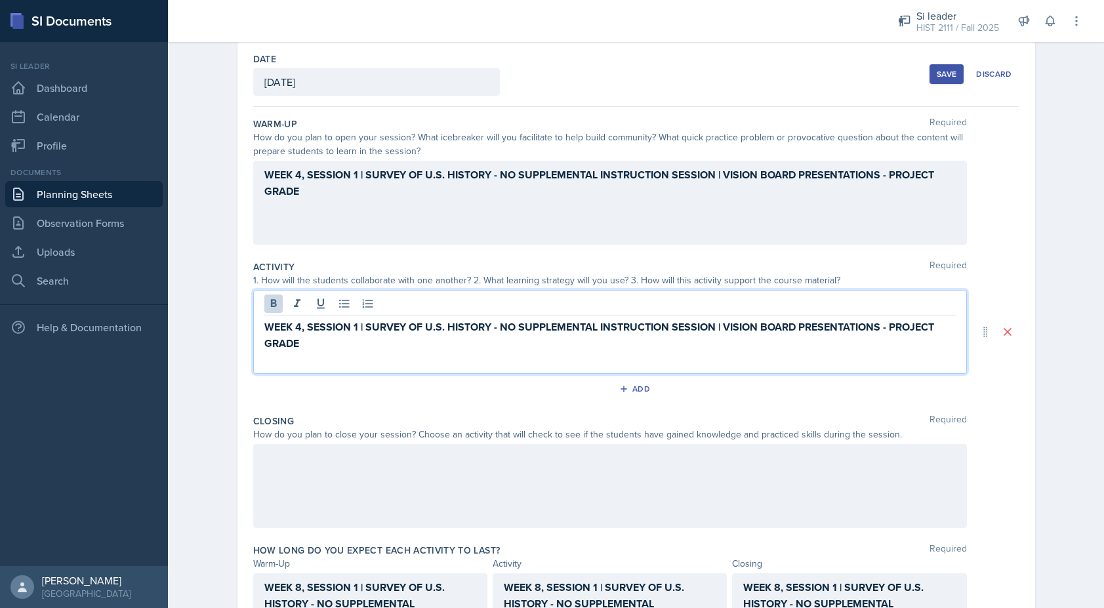
click at [281, 470] on div at bounding box center [610, 486] width 714 height 84
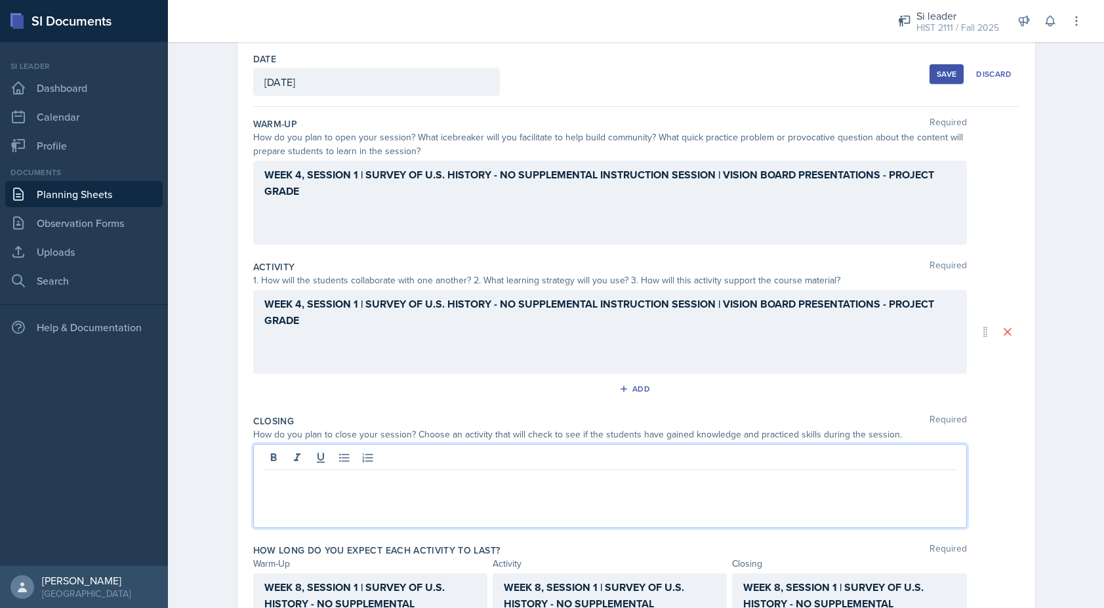
scroll to position [84, 0]
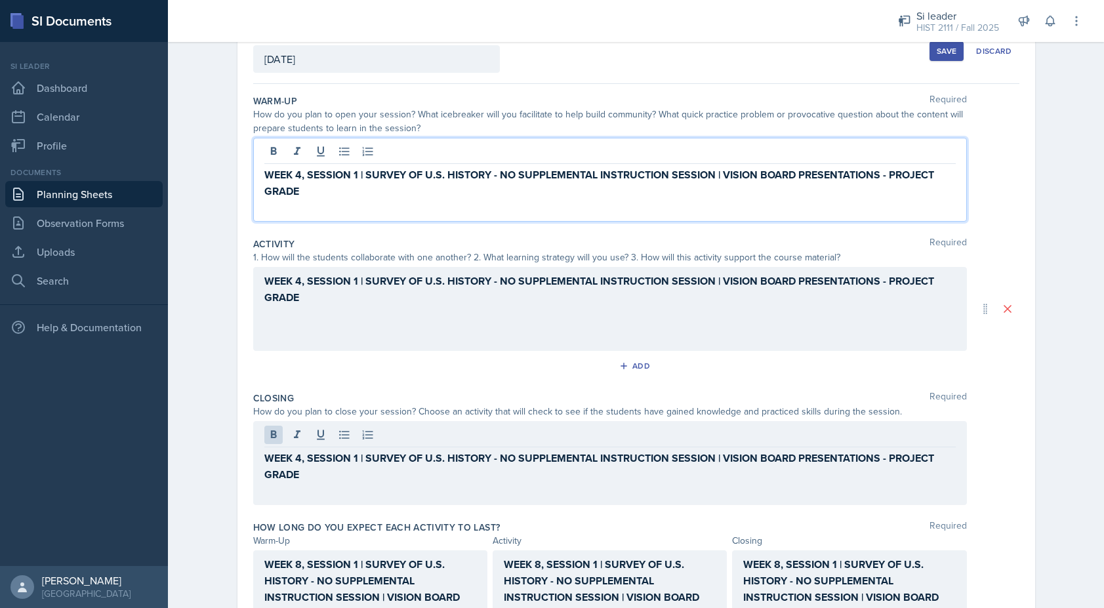
click at [298, 187] on div "WEEK 4, SESSION 1 | SURVEY OF U.S. HISTORY - NO SUPPLEMENTAL INSTRUCTION SESSIO…" at bounding box center [609, 191] width 691 height 49
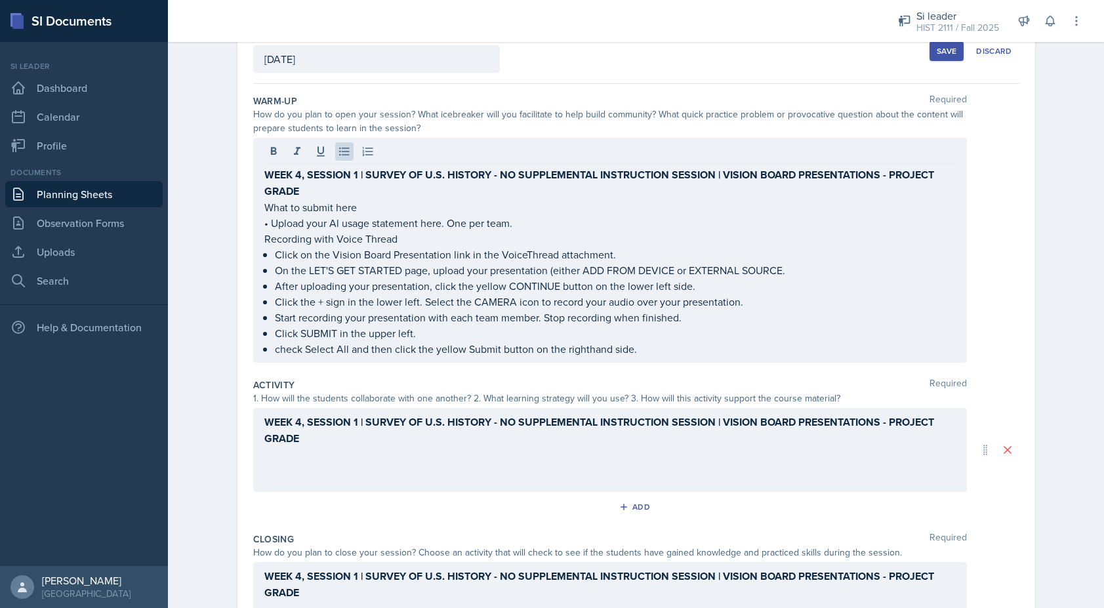
click at [319, 453] on div "WEEK 4, SESSION 1 | SURVEY OF U.S. HISTORY - NO SUPPLEMENTAL INSTRUCTION SESSIO…" at bounding box center [610, 450] width 714 height 84
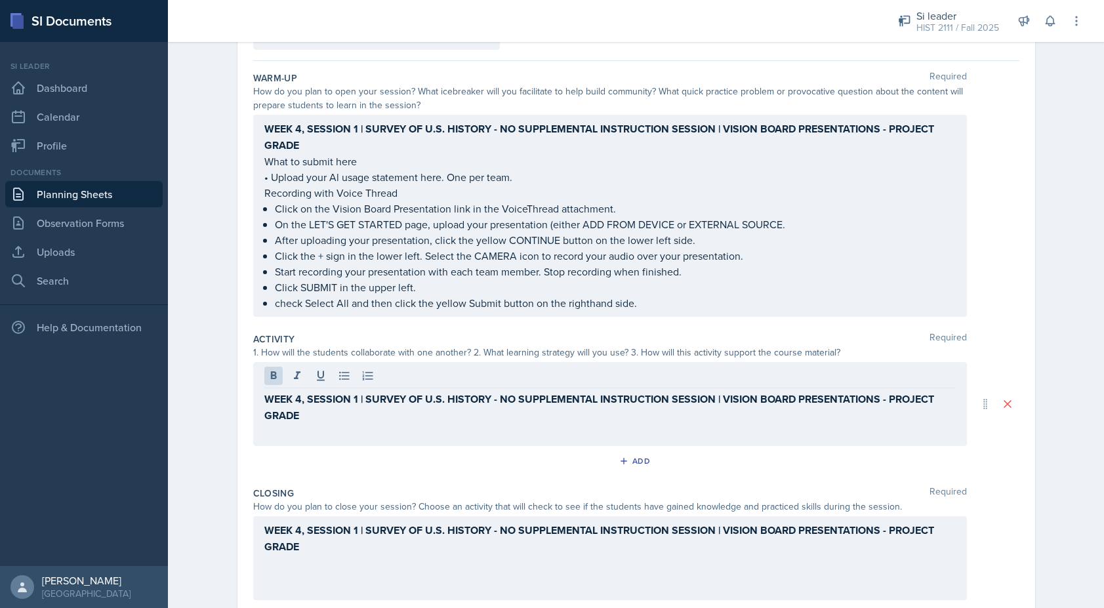
click at [289, 431] on div "WEEK 4, SESSION 1 | SURVEY OF U.S. HISTORY - NO SUPPLEMENTAL INSTRUCTION SESSIO…" at bounding box center [610, 404] width 714 height 84
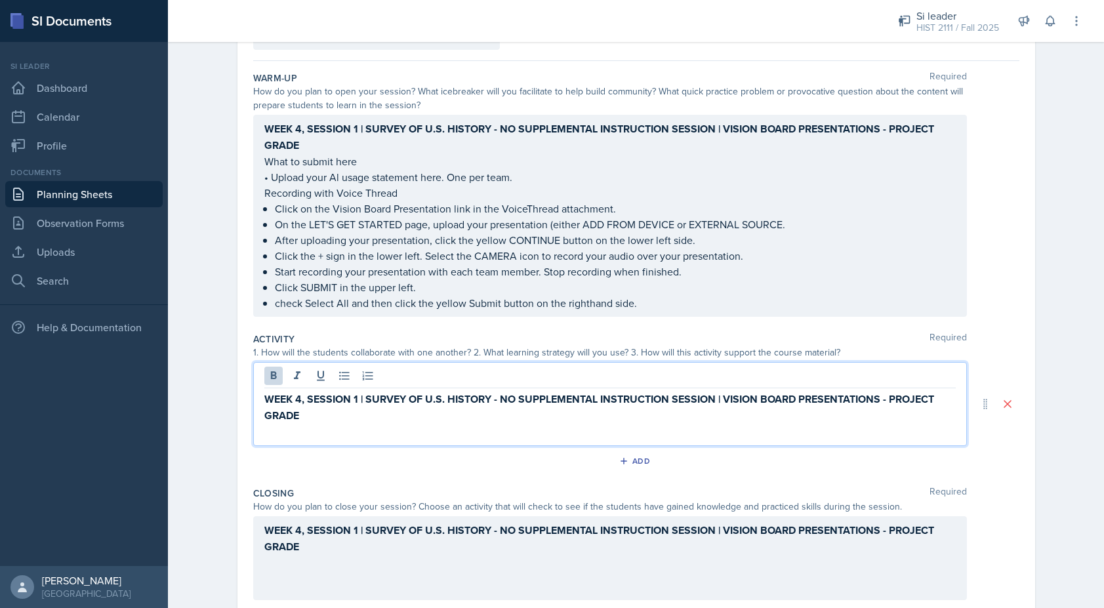
scroll to position [130, 0]
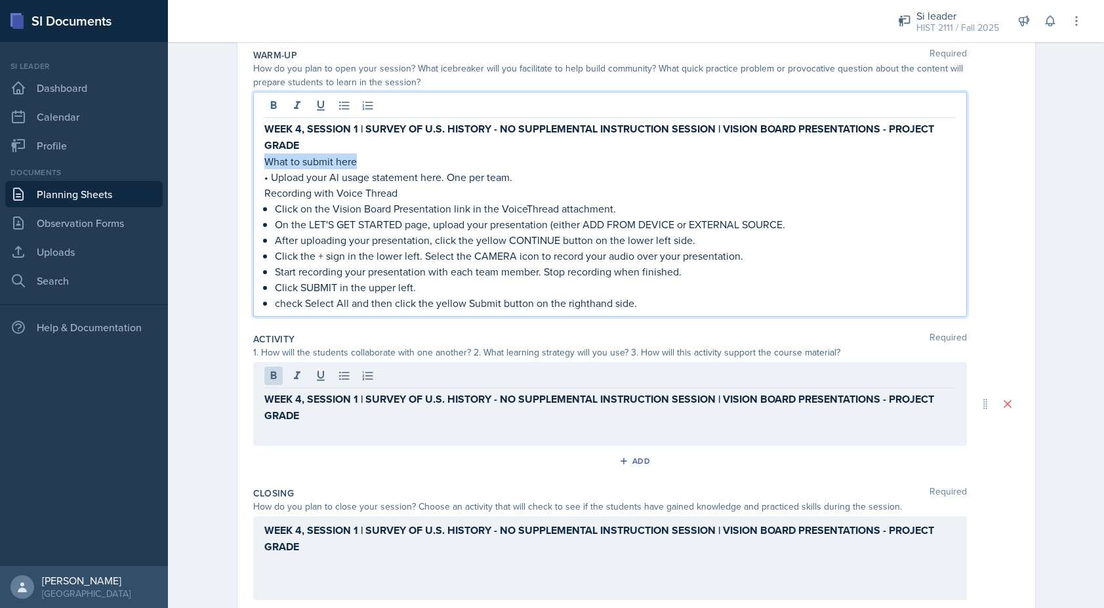
drag, startPoint x: 365, startPoint y: 163, endPoint x: 261, endPoint y: 165, distance: 104.3
click at [261, 165] on div "WEEK 4, SESSION 1 | SURVEY OF U.S. HISTORY - NO SUPPLEMENTAL INSTRUCTION SESSIO…" at bounding box center [610, 204] width 714 height 225
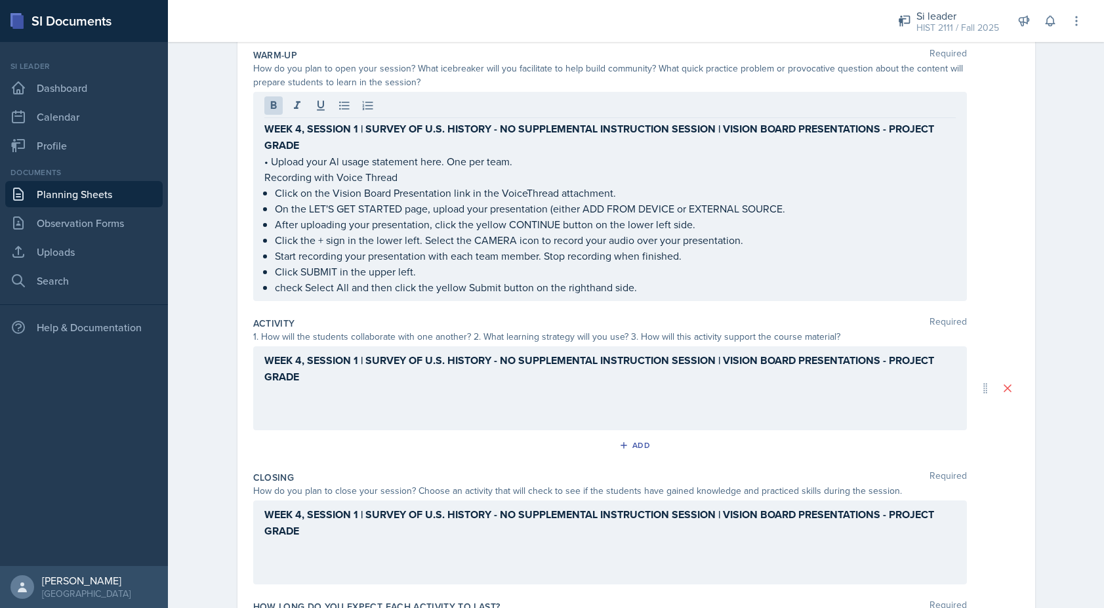
click at [286, 392] on div "WEEK 4, SESSION 1 | SURVEY OF U.S. HISTORY - NO SUPPLEMENTAL INSTRUCTION SESSIO…" at bounding box center [610, 388] width 714 height 84
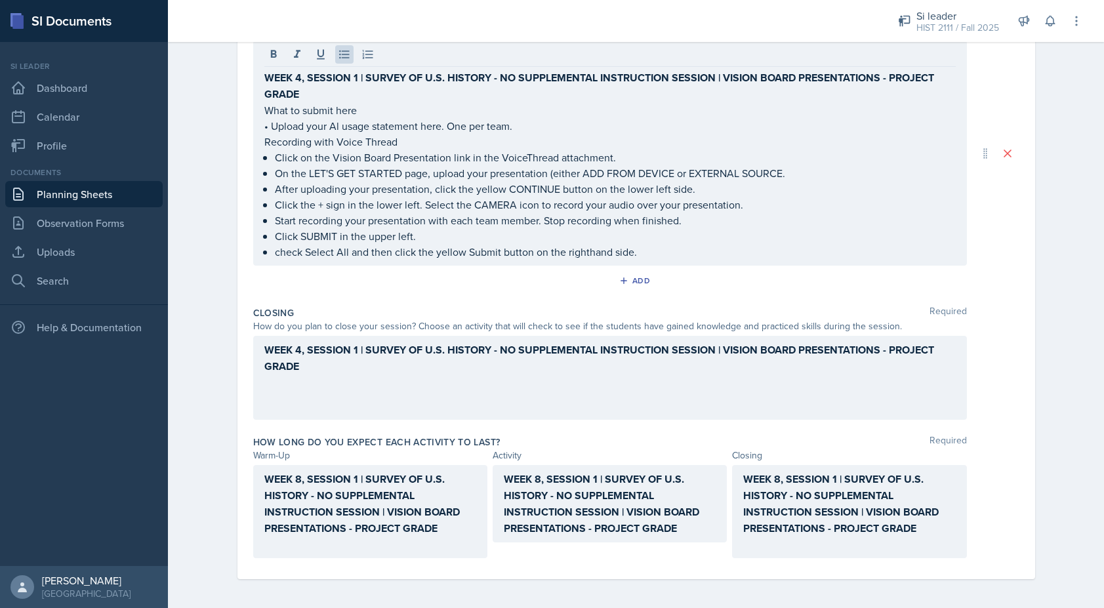
click at [300, 406] on div "WEEK 4, SESSION 1 | SURVEY OF U.S. HISTORY - NO SUPPLEMENTAL INSTRUCTION SESSIO…" at bounding box center [610, 378] width 714 height 84
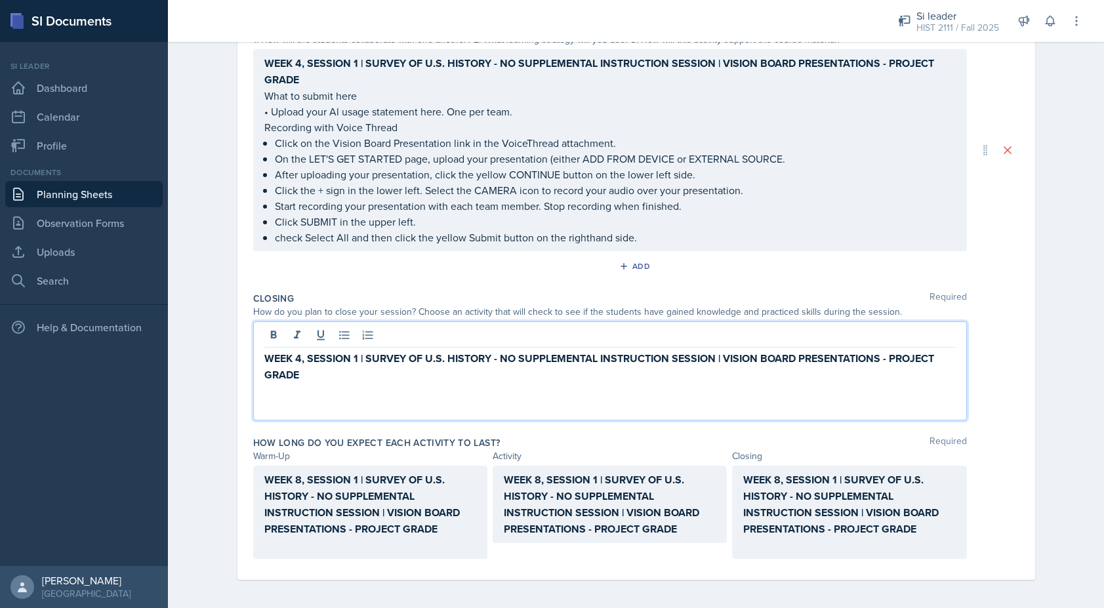
paste div
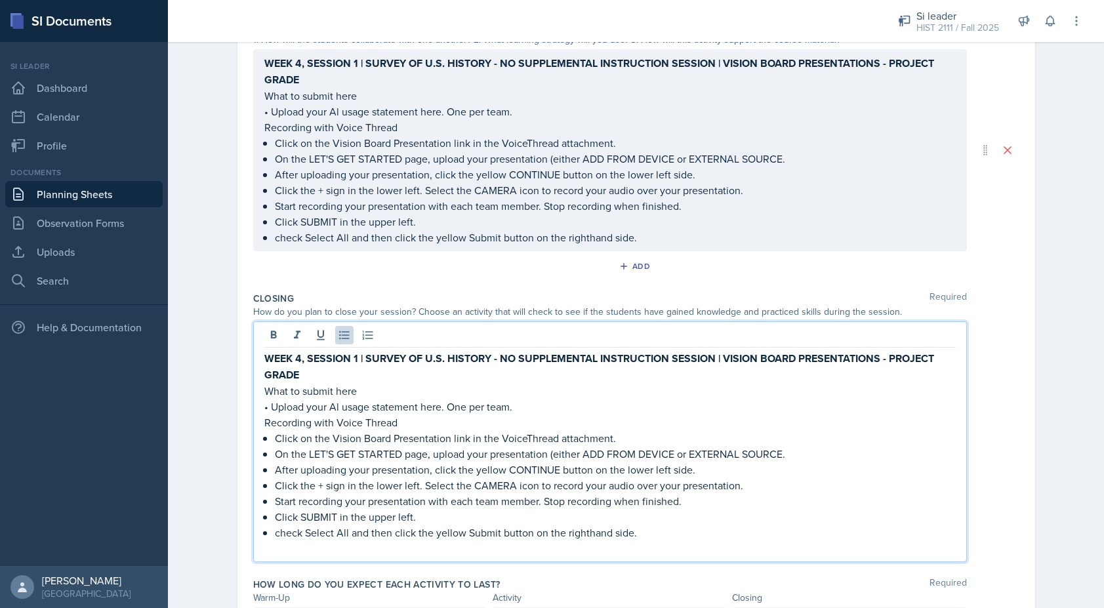
scroll to position [413, 0]
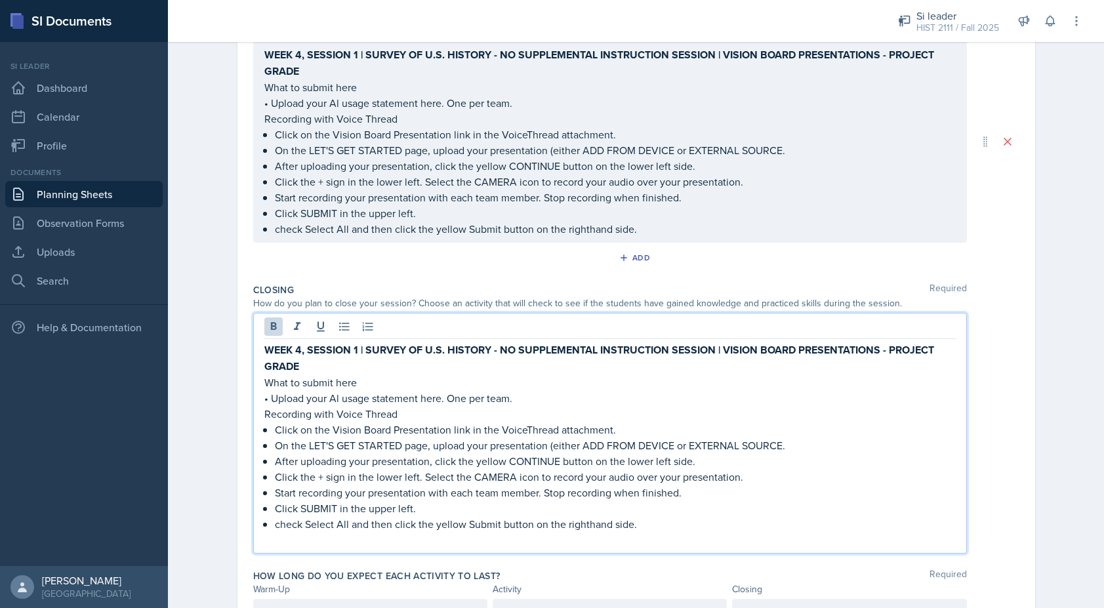
click at [300, 353] on strong "WEEK 4, SESSION 1 | SURVEY OF U.S. HISTORY - NO SUPPLEMENTAL INSTRUCTION SESSIO…" at bounding box center [600, 357] width 672 height 31
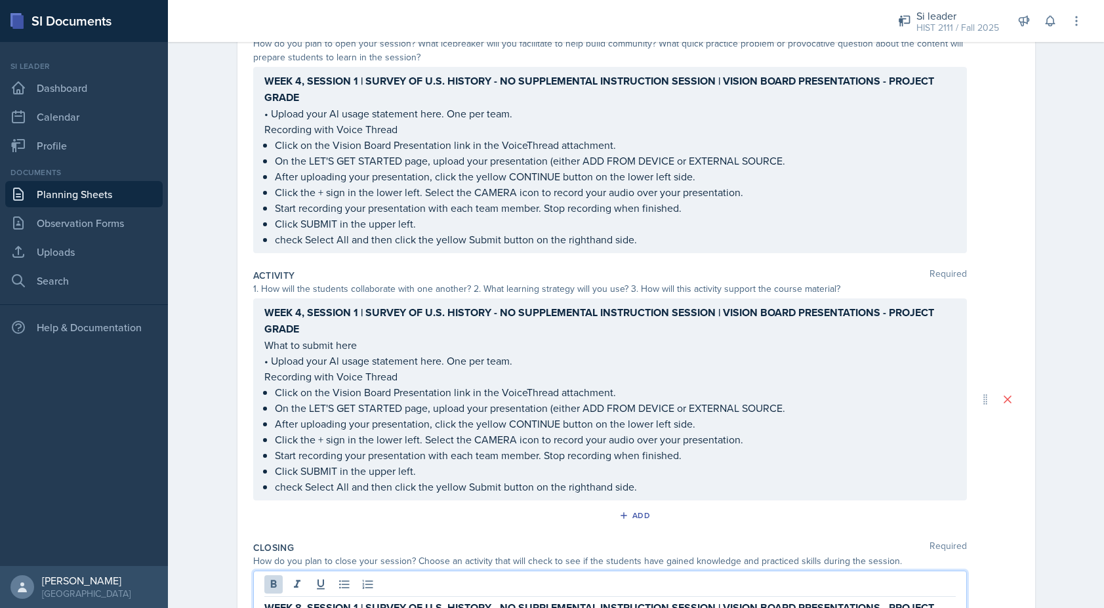
scroll to position [178, 0]
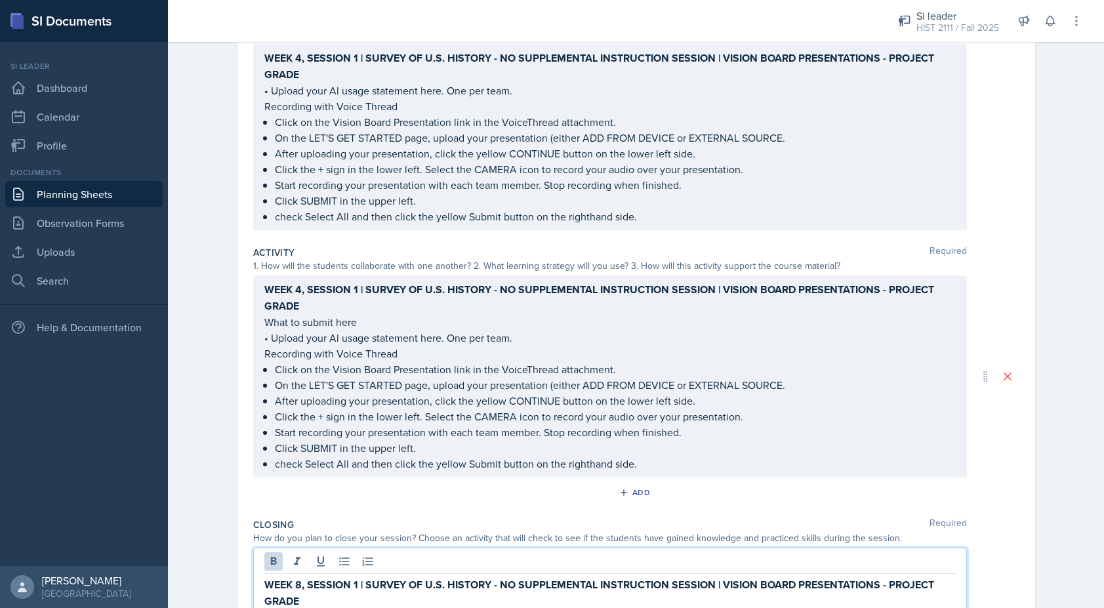
click at [301, 310] on strong "WEEK 4, SESSION 1 | SURVEY OF U.S. HISTORY - NO SUPPLEMENTAL INSTRUCTION SESSIO…" at bounding box center [600, 297] width 672 height 31
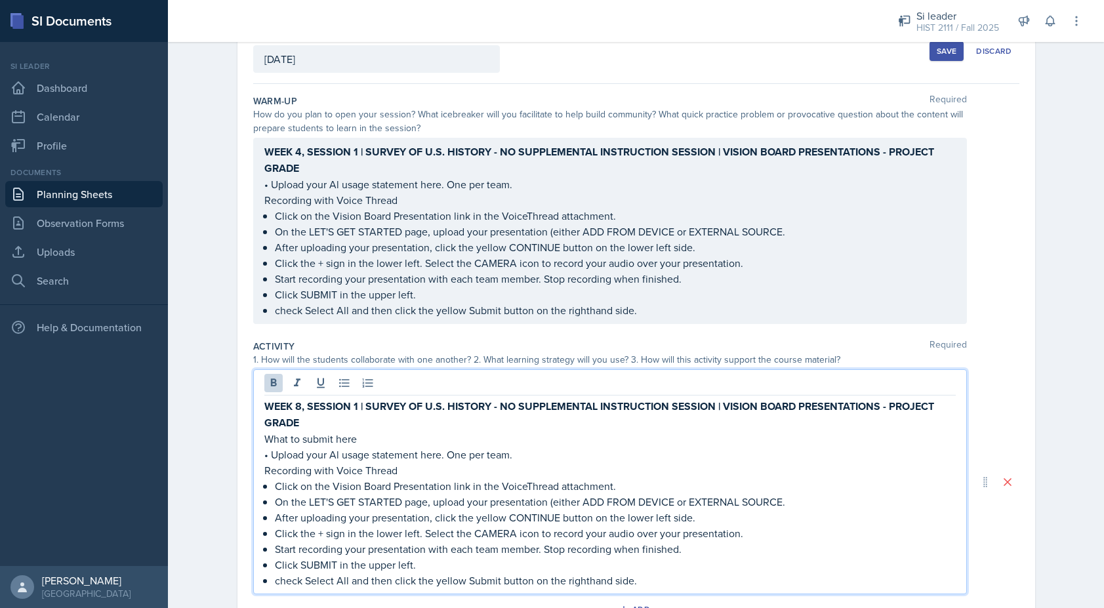
scroll to position [107, 0]
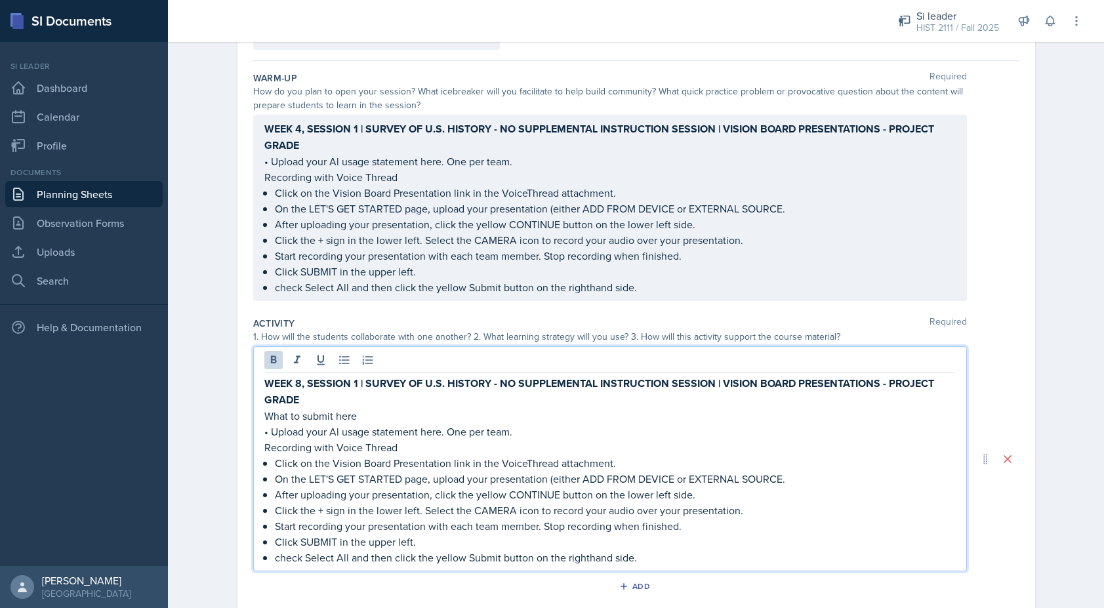
click at [304, 152] on strong "WEEK 4, SESSION 1 | SURVEY OF U.S. HISTORY - NO SUPPLEMENTAL INSTRUCTION SESSIO…" at bounding box center [600, 136] width 672 height 31
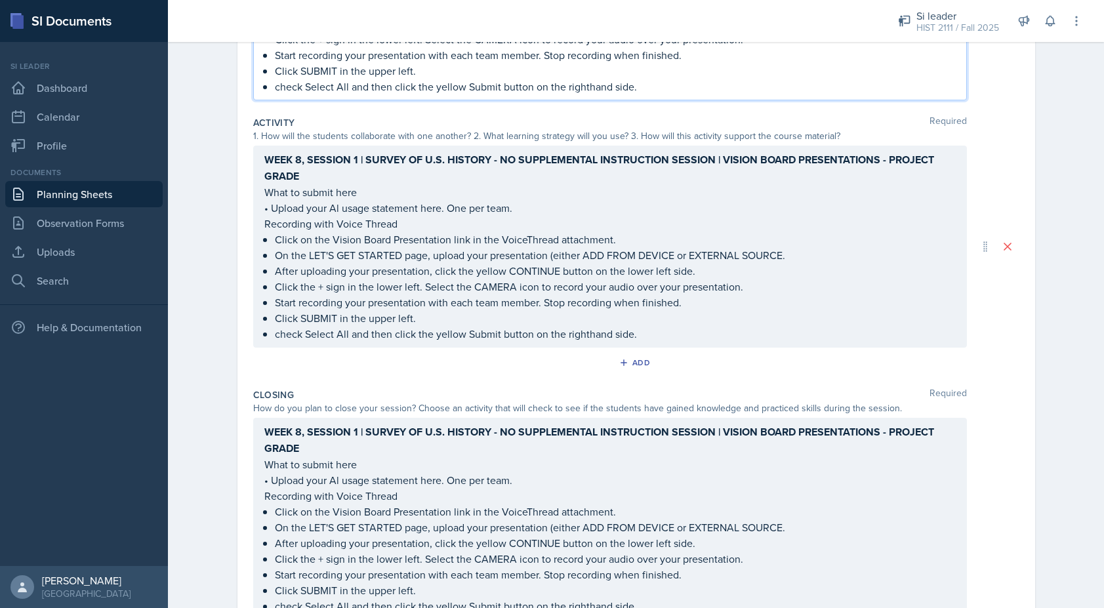
scroll to position [359, 0]
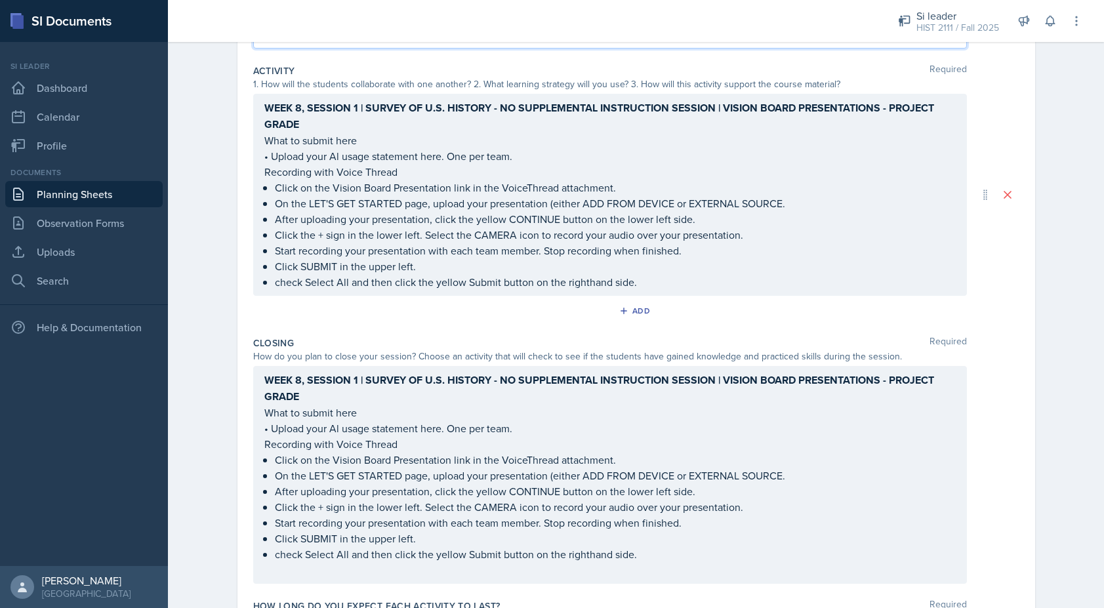
click at [371, 420] on p "What to submit here" at bounding box center [609, 413] width 691 height 16
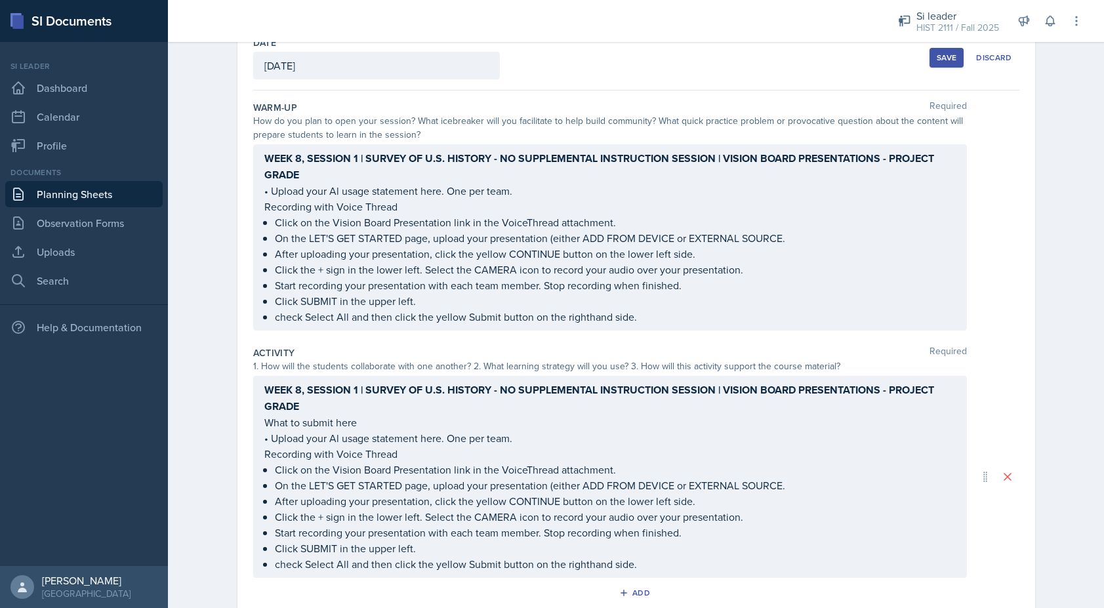
scroll to position [100, 0]
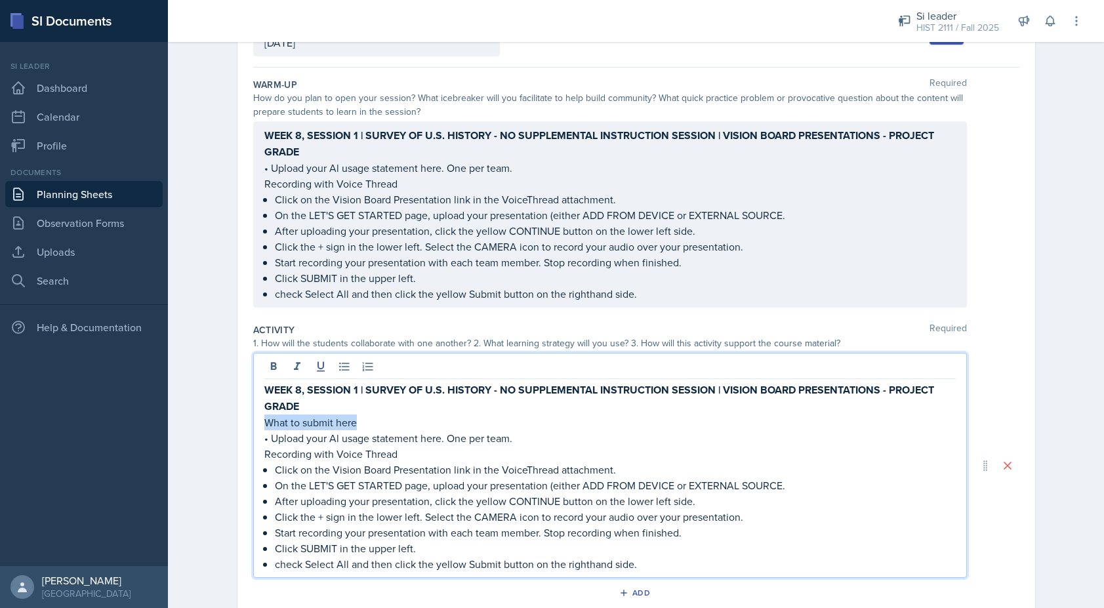
drag, startPoint x: 371, startPoint y: 416, endPoint x: 260, endPoint y: 415, distance: 110.2
click at [260, 415] on div "WEEK 8, SESSION 1 | SURVEY OF U.S. HISTORY - NO SUPPLEMENTAL INSTRUCTION SESSIO…" at bounding box center [610, 465] width 714 height 225
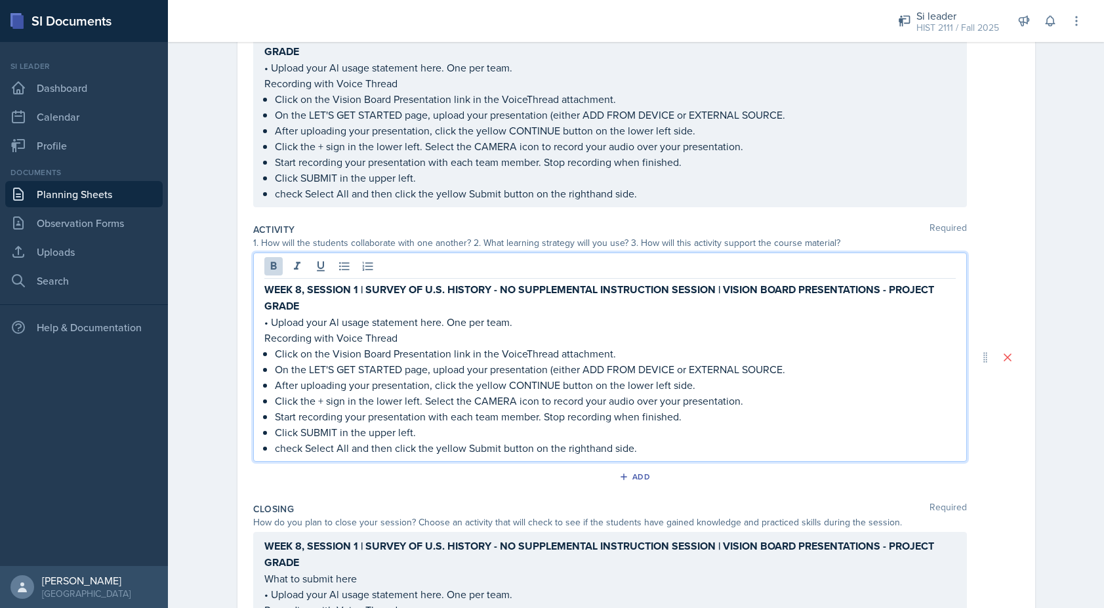
scroll to position [338, 0]
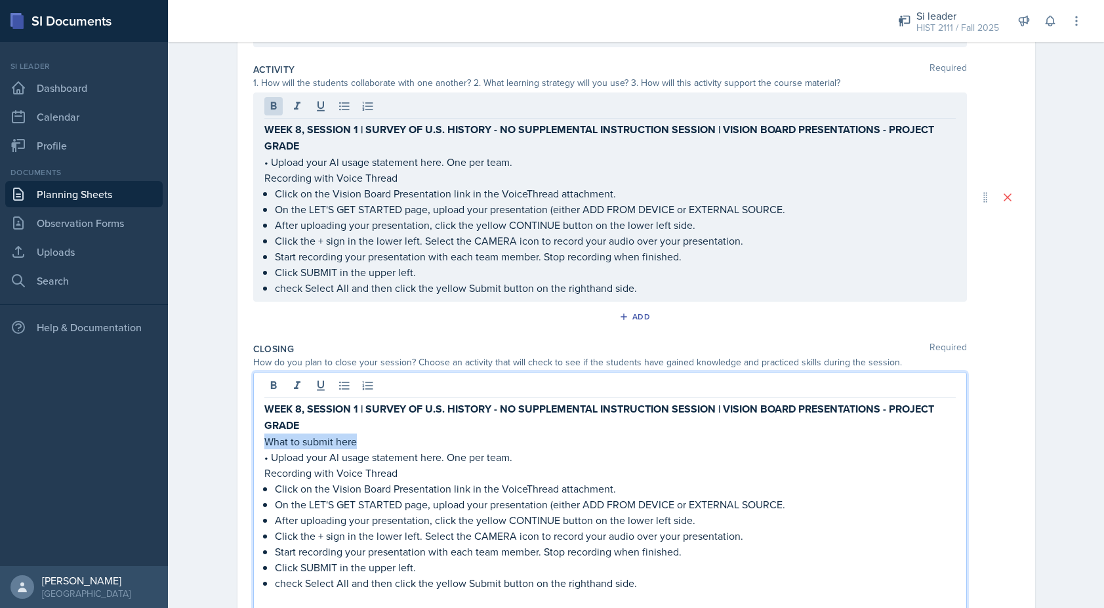
drag, startPoint x: 361, startPoint y: 441, endPoint x: 258, endPoint y: 441, distance: 103.0
click at [258, 441] on div "WEEK 8, SESSION 1 | SURVEY OF U.S. HISTORY - NO SUPPLEMENTAL INSTRUCTION SESSIO…" at bounding box center [610, 492] width 714 height 241
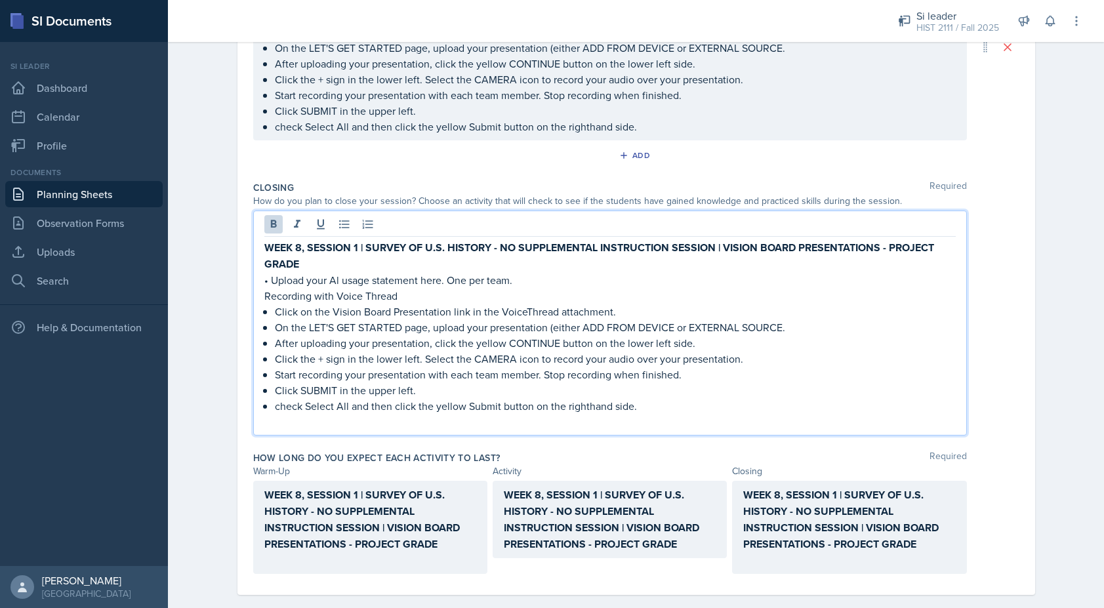
scroll to position [514, 0]
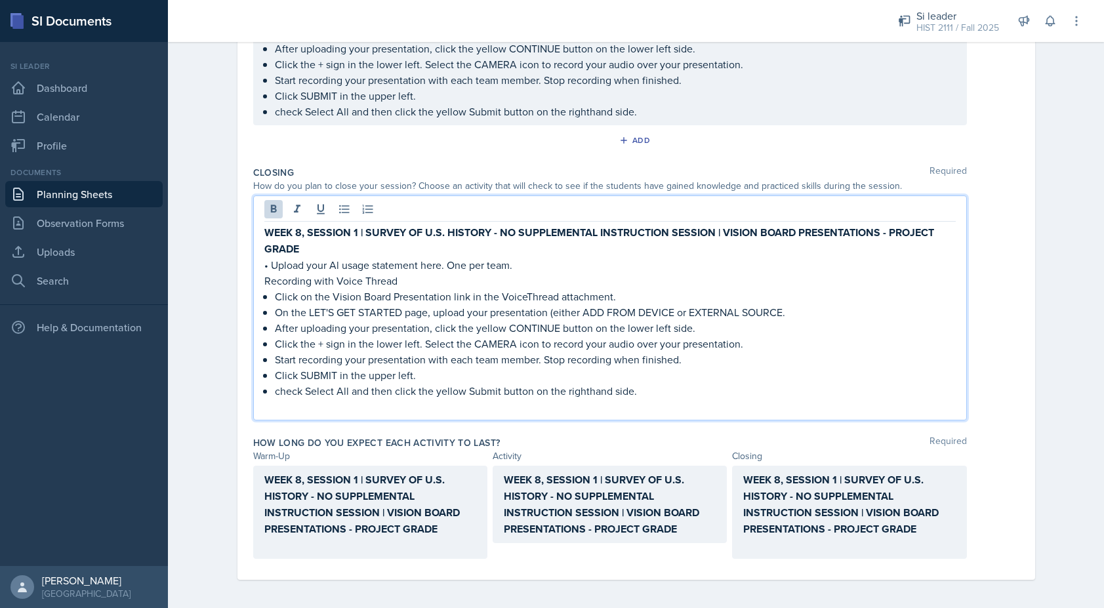
click at [883, 231] on strong "WEEK 8, SESSION 1 | SURVEY OF U.S. HISTORY - NO SUPPLEMENTAL INSTRUCTION SESSIO…" at bounding box center [600, 240] width 672 height 31
drag, startPoint x: 885, startPoint y: 234, endPoint x: 906, endPoint y: 240, distance: 21.2
click at [905, 240] on p "WEEK 8, SESSION 1 | SURVEY OF U.S. HISTORY - NO SUPPLEMENTAL INSTRUCTION SESSIO…" at bounding box center [609, 240] width 691 height 33
copy strong "HYBRID SECTIONS - PROJECT GRADE"
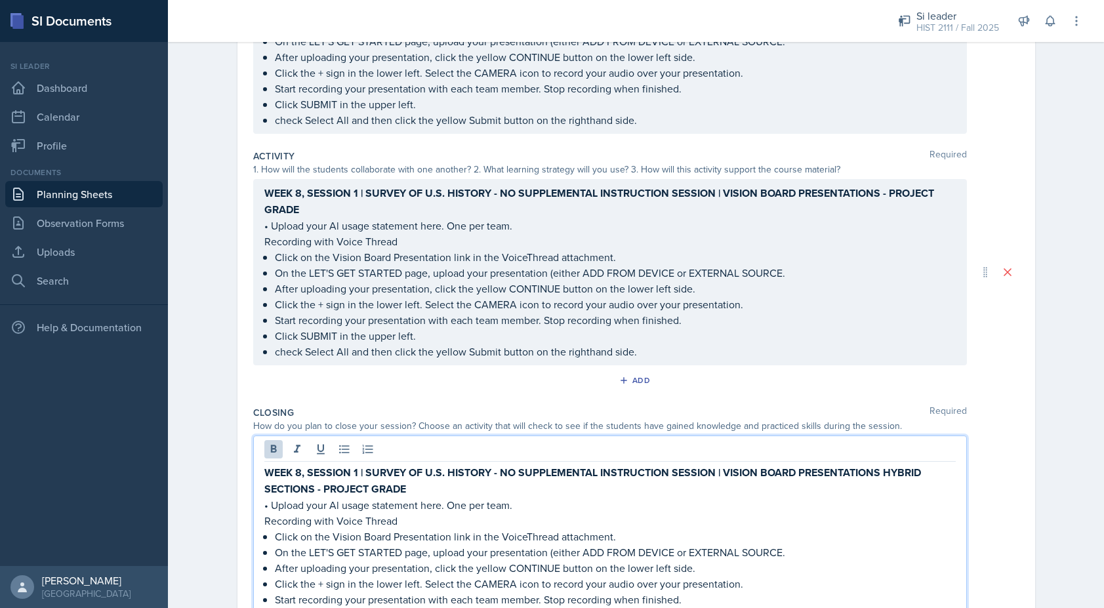
scroll to position [297, 0]
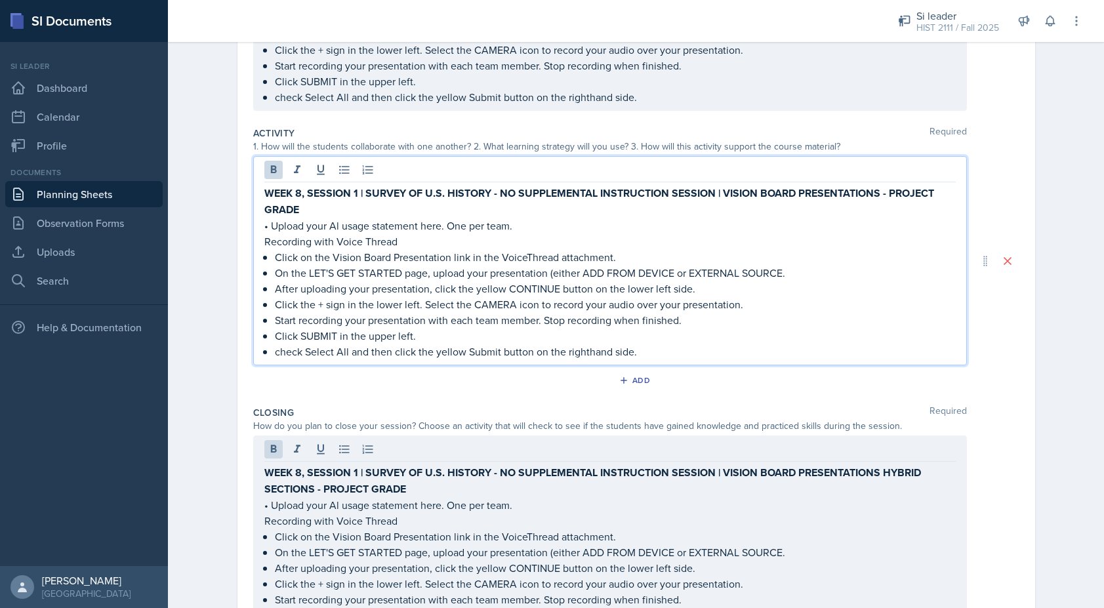
click at [892, 193] on strong "WEEK 8, SESSION 1 | SURVEY OF U.S. HISTORY - NO SUPPLEMENTAL INSTRUCTION SESSIO…" at bounding box center [600, 201] width 672 height 31
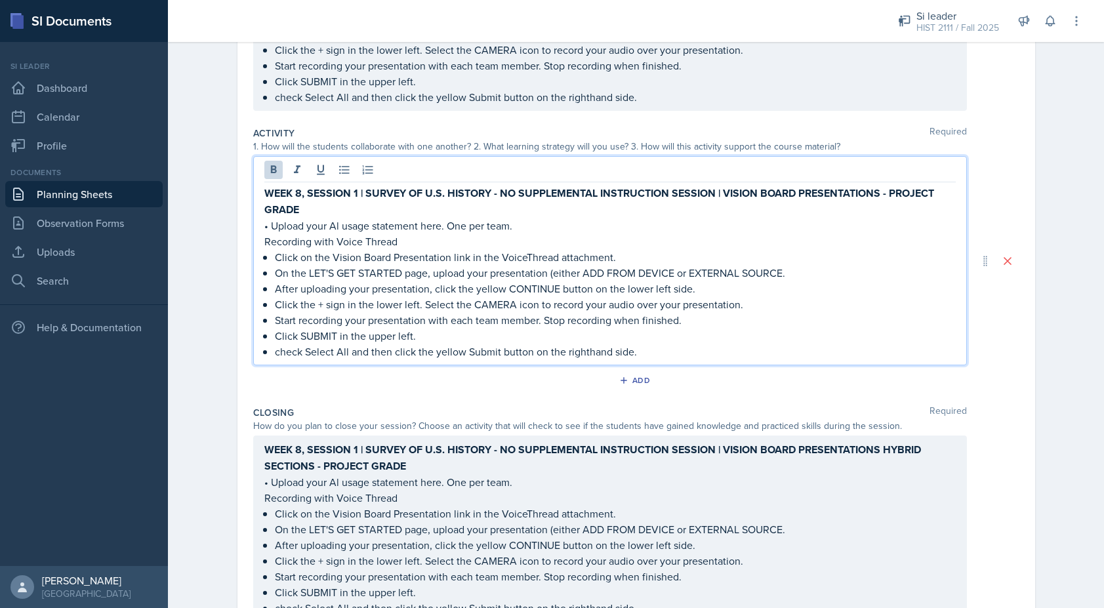
click at [884, 193] on strong "WEEK 8, SESSION 1 | SURVEY OF U.S. HISTORY - NO SUPPLEMENTAL INSTRUCTION SESSIO…" at bounding box center [600, 201] width 672 height 31
drag, startPoint x: 884, startPoint y: 193, endPoint x: 933, endPoint y: 203, distance: 49.5
click at [933, 203] on p "WEEK 8, SESSION 1 | SURVEY OF U.S. HISTORY - NO SUPPLEMENTAL INSTRUCTION SESSIO…" at bounding box center [609, 201] width 691 height 33
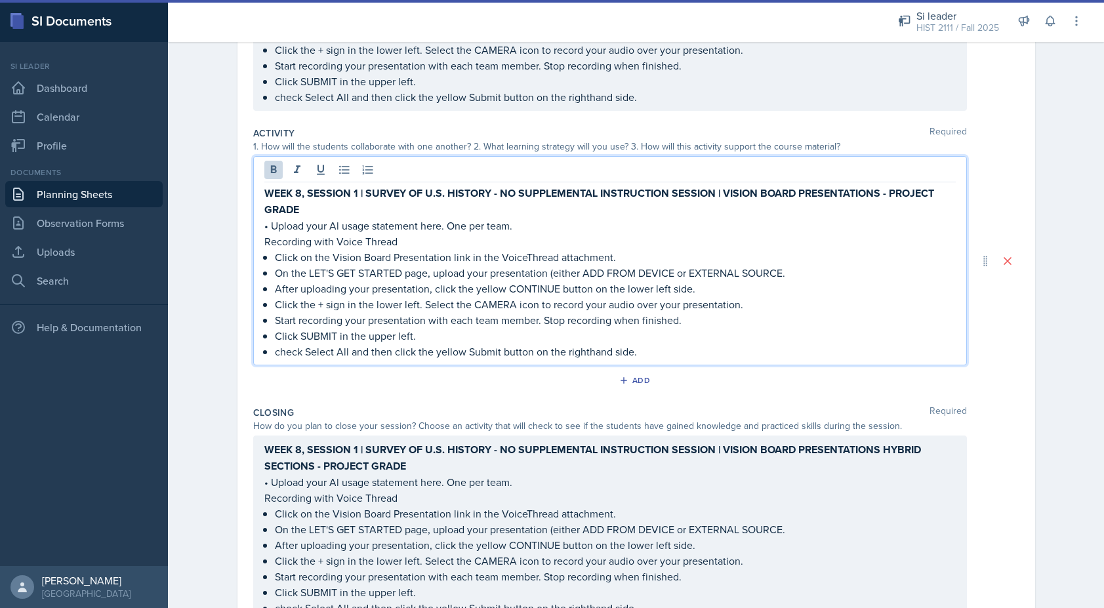
click at [797, 189] on strong "WEEK 8, SESSION 1 | SURVEY OF U.S. HISTORY - NO SUPPLEMENTAL INSTRUCTION SESSIO…" at bounding box center [600, 201] width 672 height 31
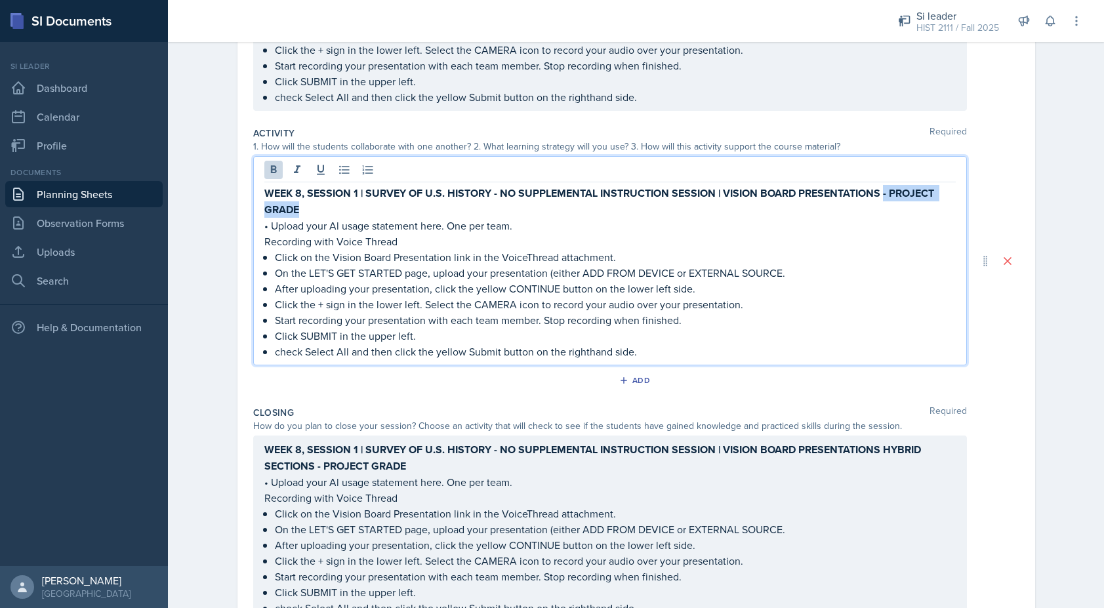
drag, startPoint x: 885, startPoint y: 193, endPoint x: 937, endPoint y: 203, distance: 52.7
click at [937, 203] on p "WEEK 8, SESSION 1 | SURVEY OF U.S. HISTORY - NO SUPPLEMENTAL INSTRUCTION SESSIO…" at bounding box center [609, 201] width 691 height 33
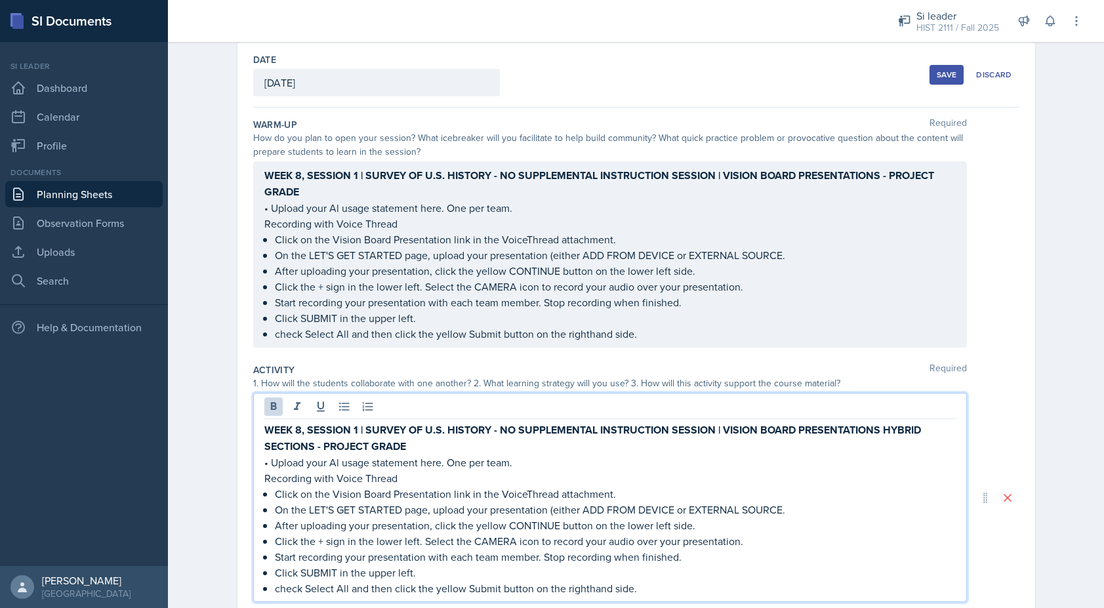
scroll to position [83, 0]
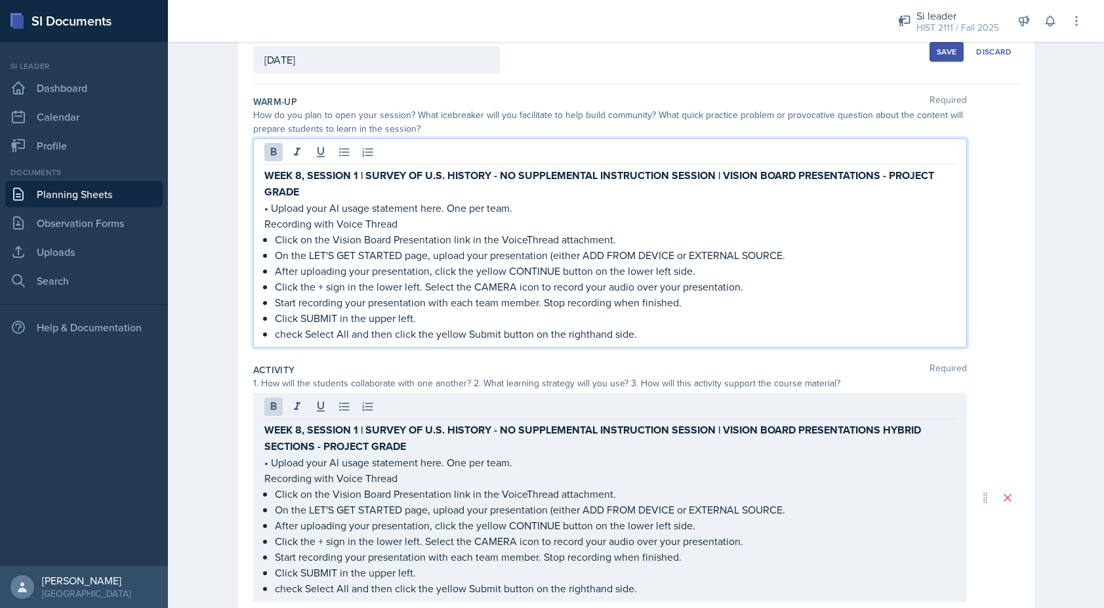
drag, startPoint x: 887, startPoint y: 176, endPoint x: 940, endPoint y: 187, distance: 54.3
click at [940, 187] on p "WEEK 8, SESSION 1 | SURVEY OF U.S. HISTORY - NO SUPPLEMENTAL INSTRUCTION SESSIO…" at bounding box center [609, 183] width 691 height 33
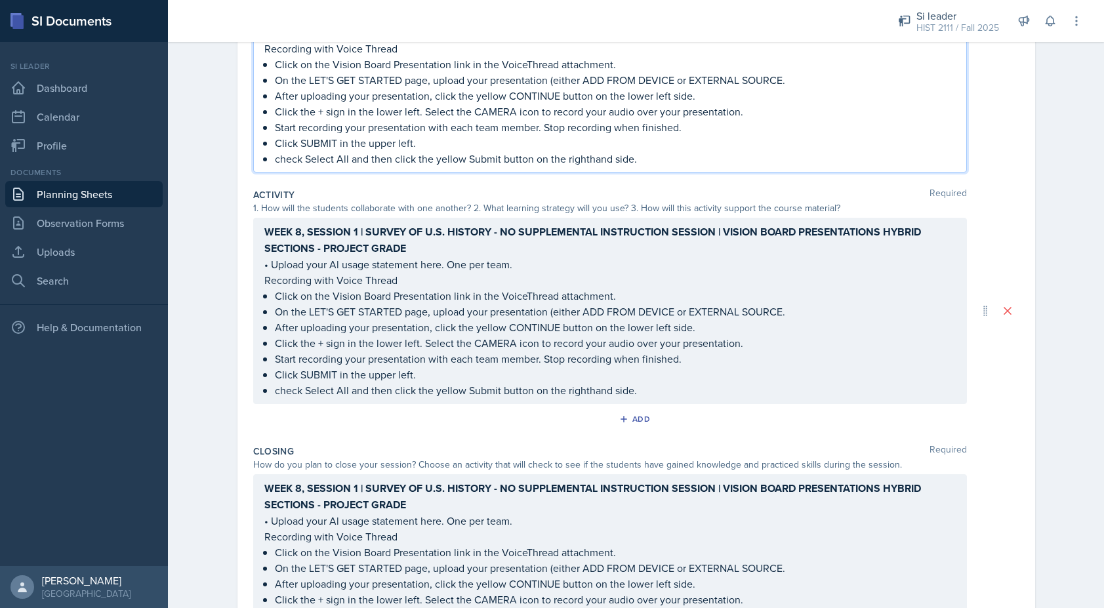
scroll to position [0, 0]
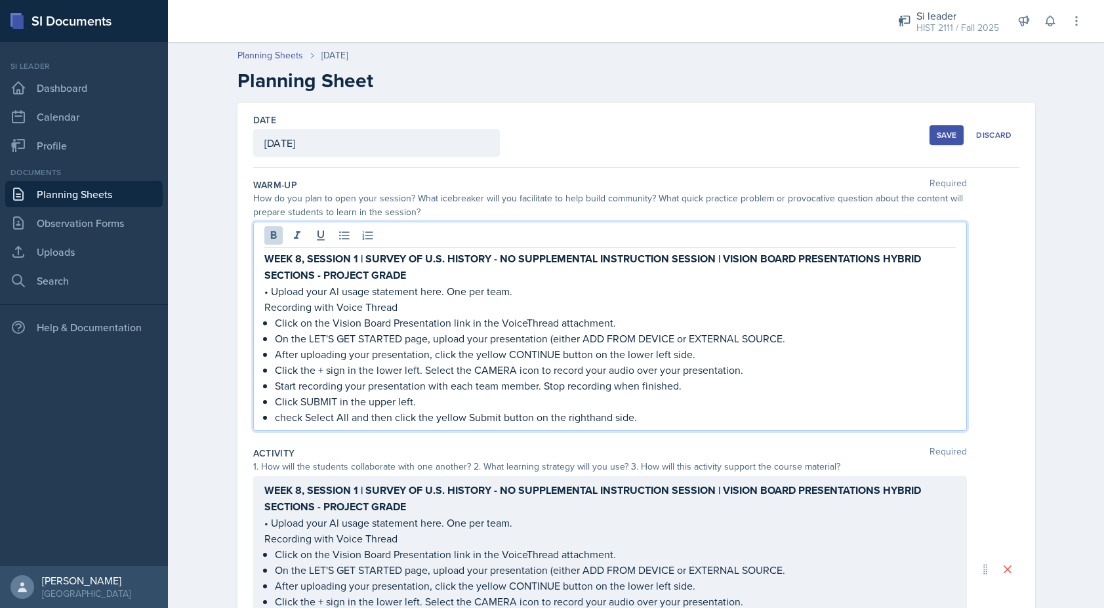
click at [936, 133] on button "Save" at bounding box center [946, 135] width 34 height 20
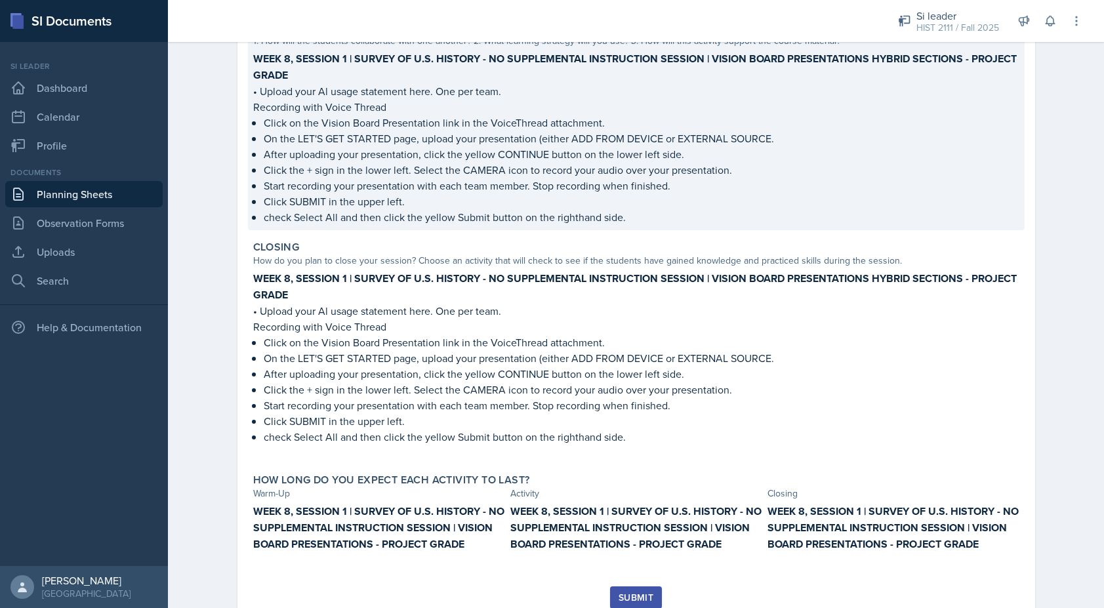
scroll to position [428, 0]
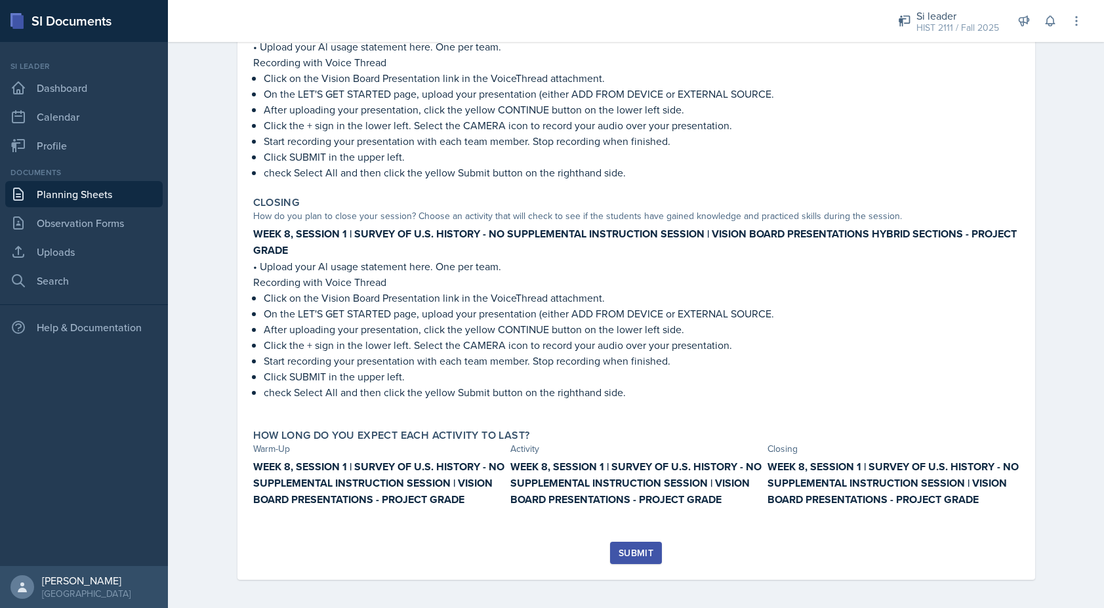
click at [652, 542] on button "Submit" at bounding box center [636, 553] width 52 height 22
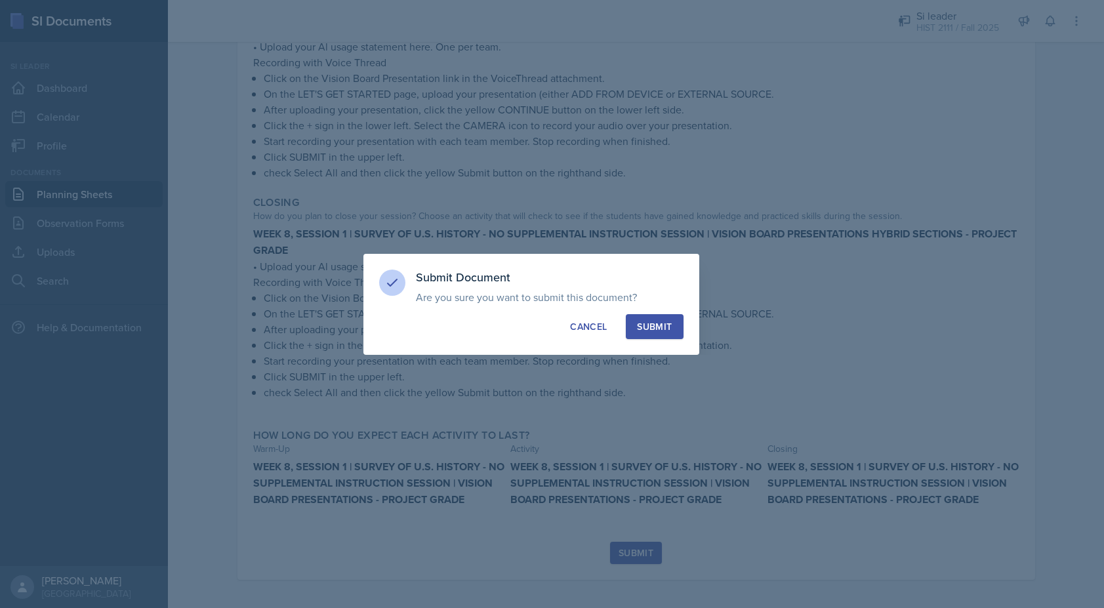
click at [669, 323] on div "Submit" at bounding box center [654, 326] width 35 height 13
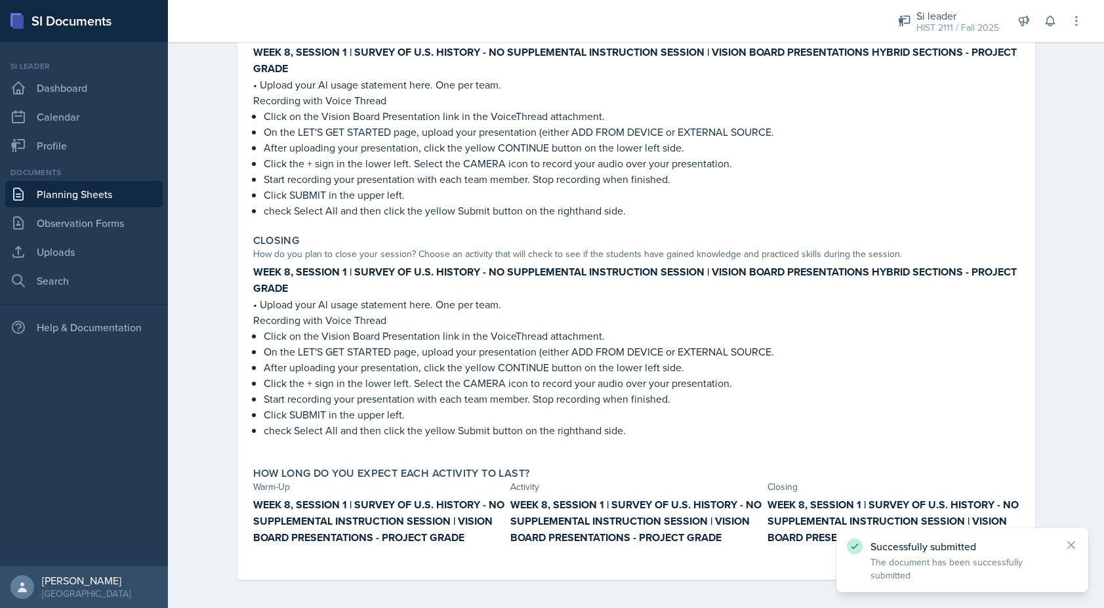
scroll to position [0, 0]
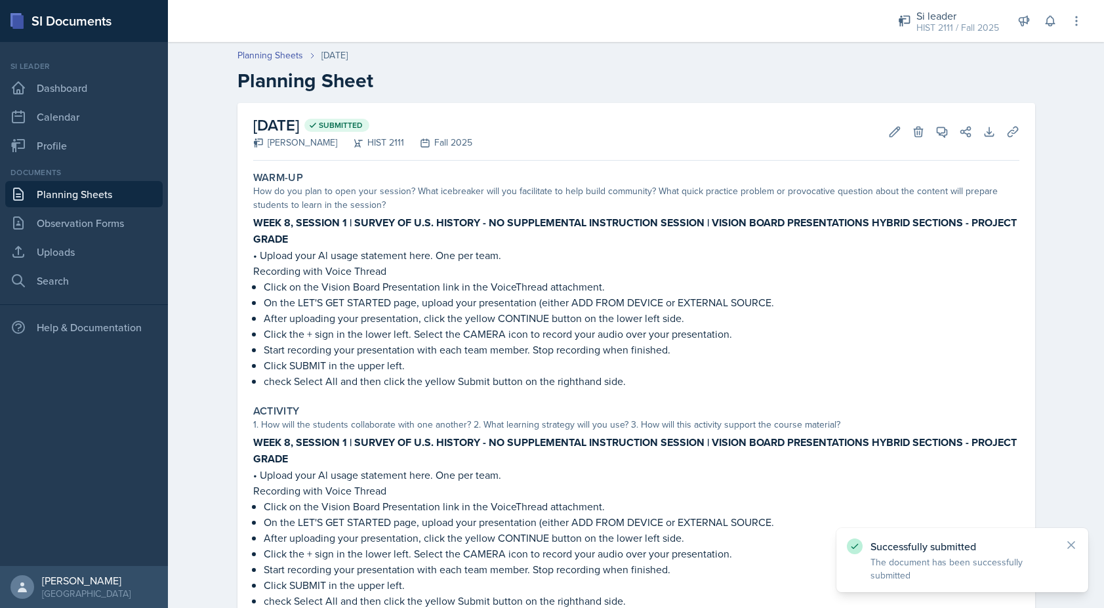
click at [119, 191] on link "Planning Sheets" at bounding box center [83, 194] width 157 height 26
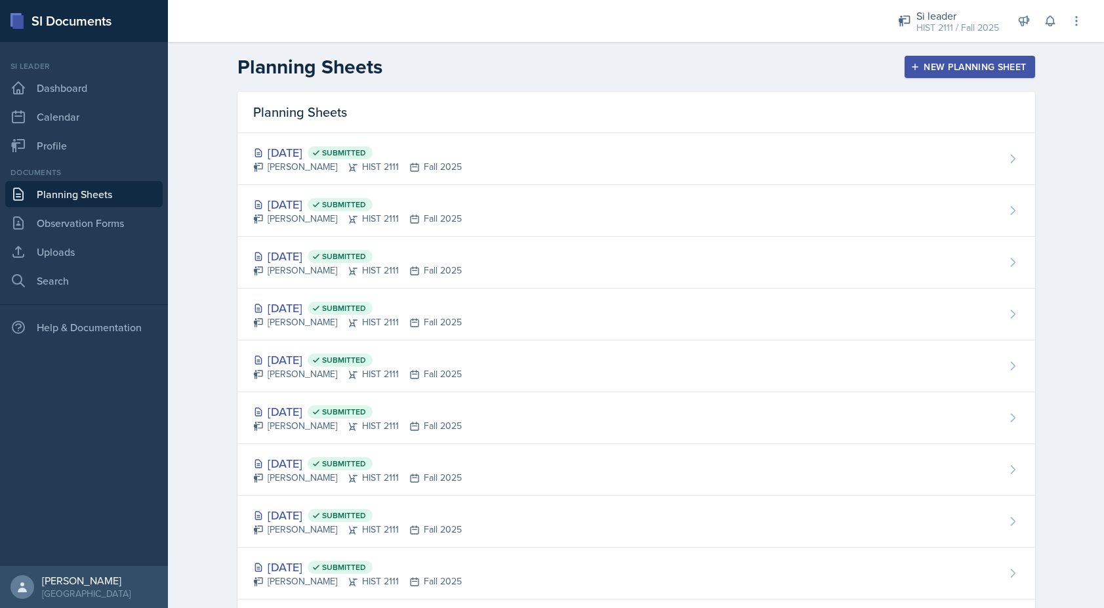
click at [927, 66] on div "New Planning Sheet" at bounding box center [969, 67] width 113 height 10
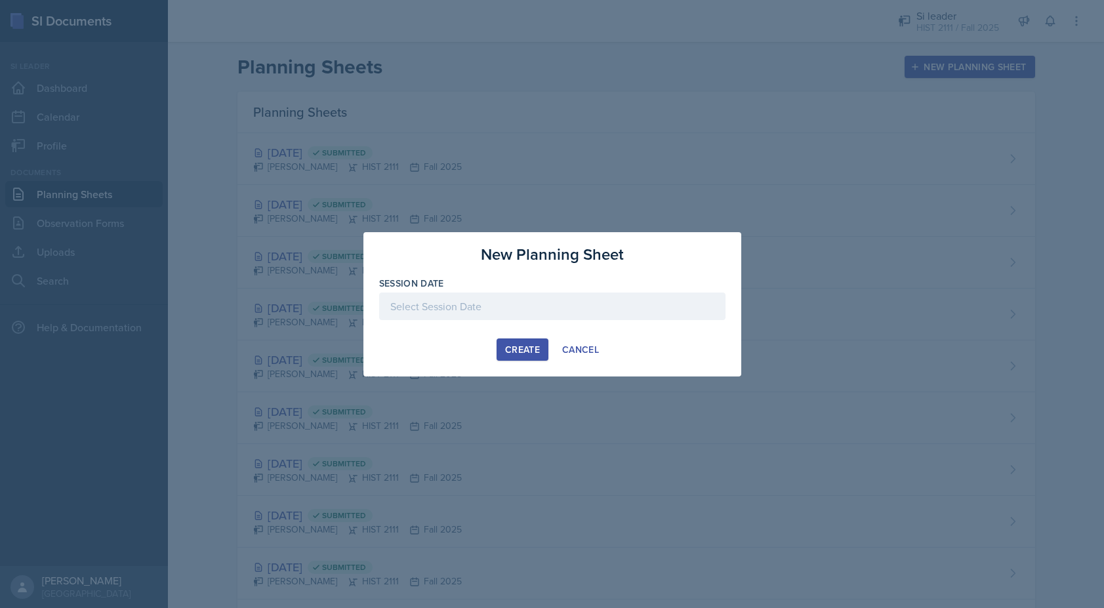
click at [513, 351] on div "Create" at bounding box center [522, 349] width 35 height 10
click at [506, 313] on div at bounding box center [552, 307] width 346 height 28
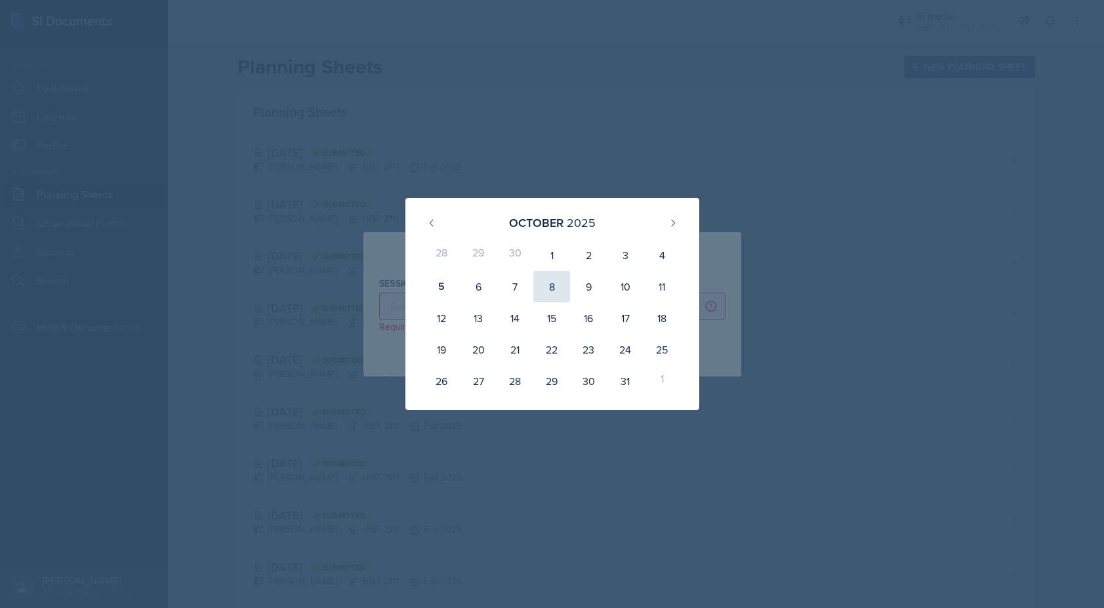
click at [550, 290] on div "8" at bounding box center [551, 286] width 37 height 31
type input "October 8th, 2025"
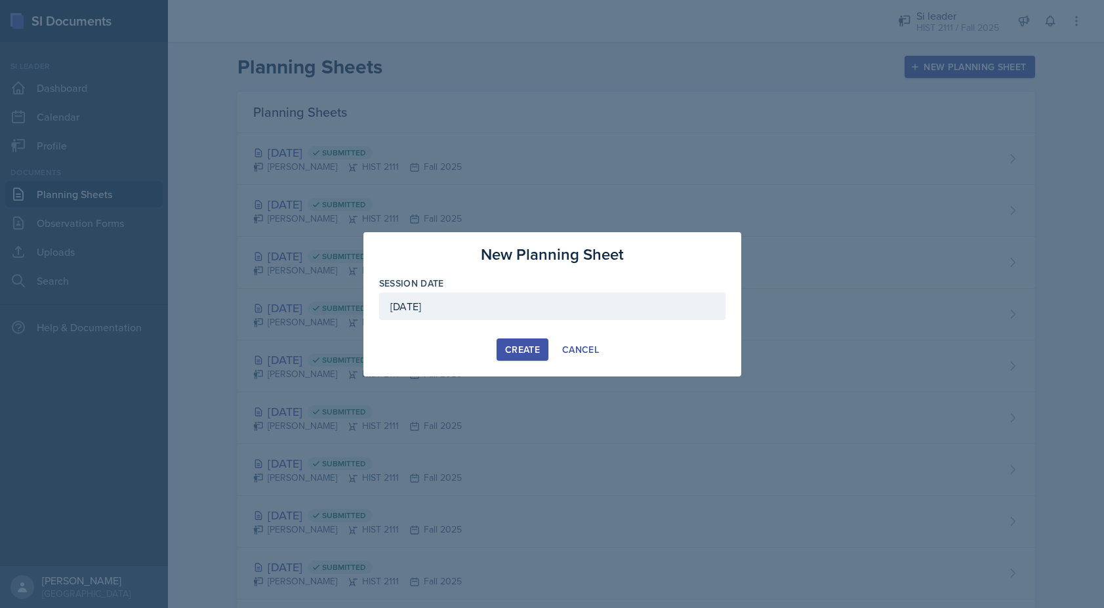
click at [525, 353] on div "Create" at bounding box center [522, 349] width 35 height 10
